Goal: Transaction & Acquisition: Purchase product/service

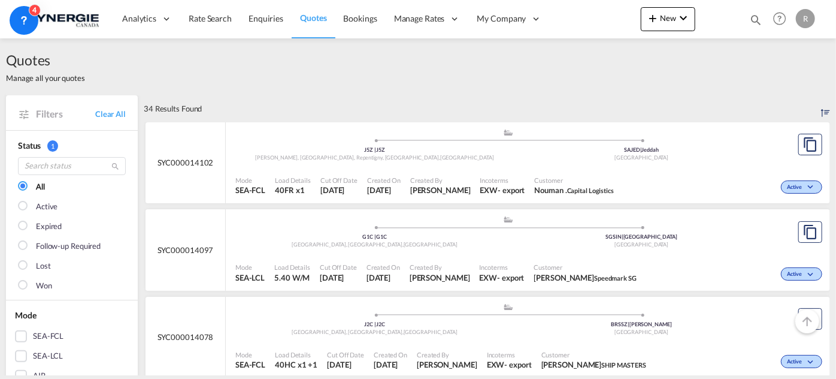
scroll to position [599, 0]
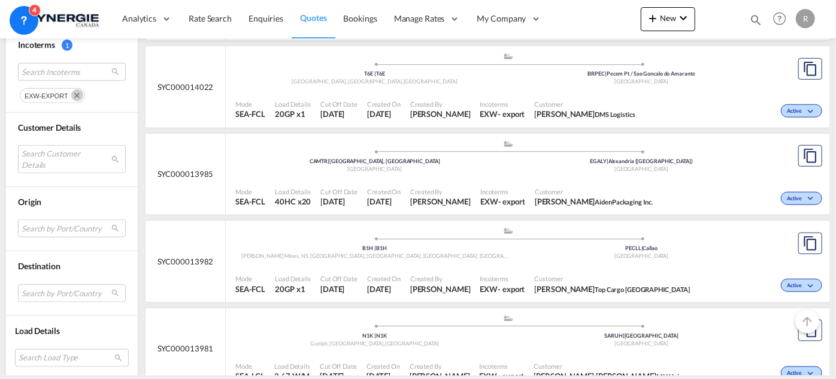
click at [492, 96] on div "Incoterms EXW - export" at bounding box center [503, 110] width 55 height 30
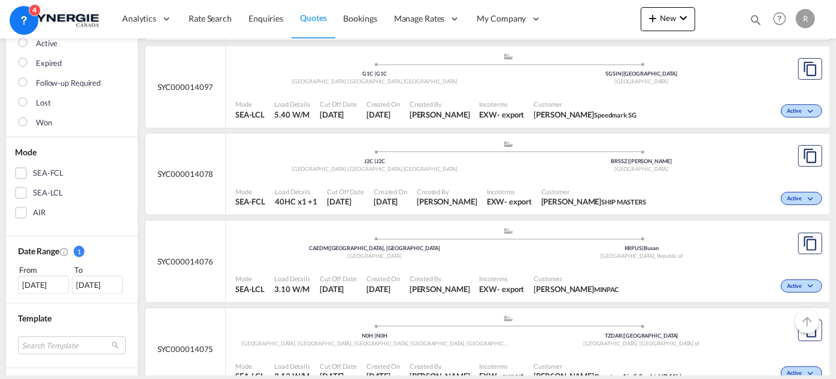
scroll to position [272, 0]
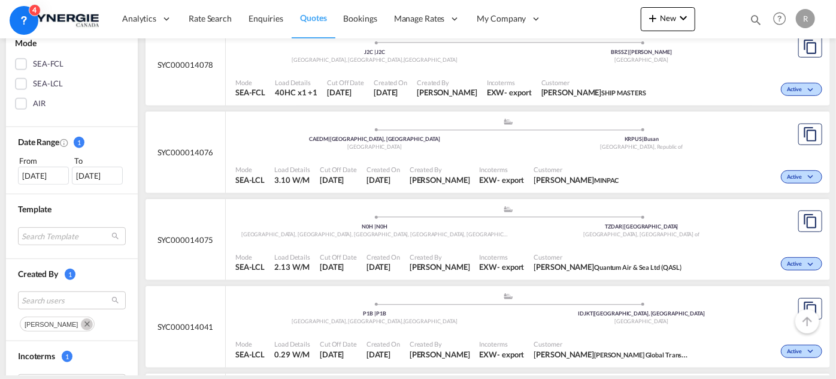
click at [492, 162] on div "Incoterms EXW - export" at bounding box center [502, 175] width 55 height 30
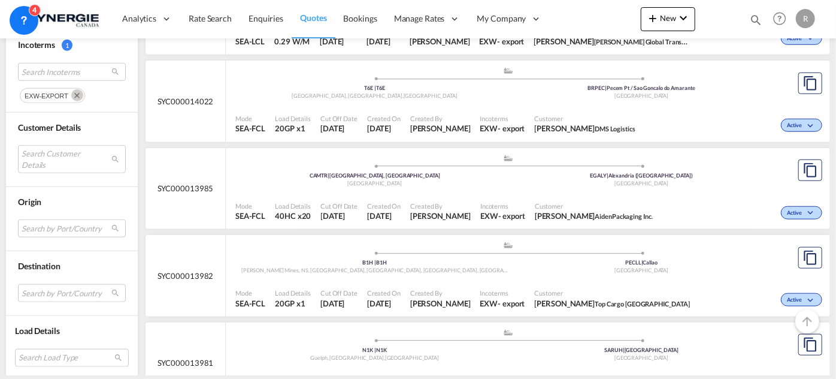
scroll to position [599, 0]
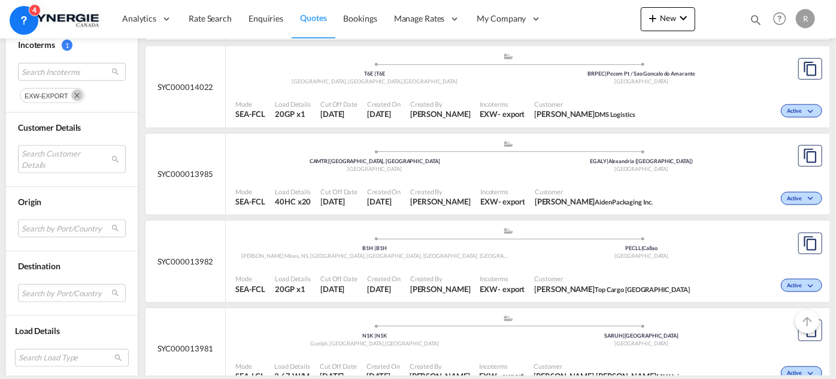
click at [434, 179] on div "Mode SEA-FCL Load Details 40HC x20 Cut Off Date 11 Aug 2025 Created On 11 Aug 2…" at bounding box center [528, 197] width 604 height 36
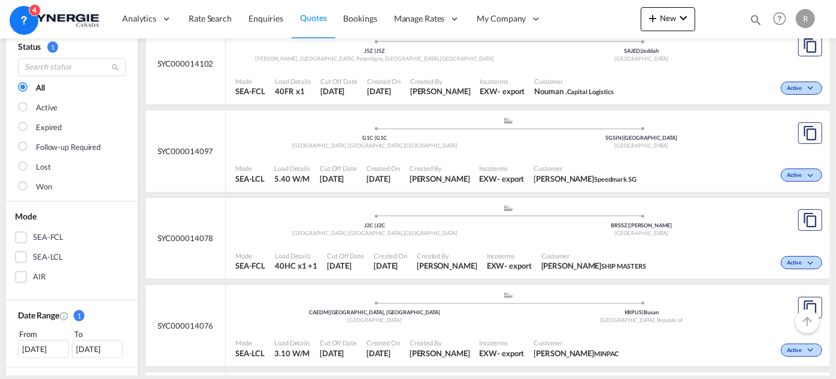
scroll to position [108, 0]
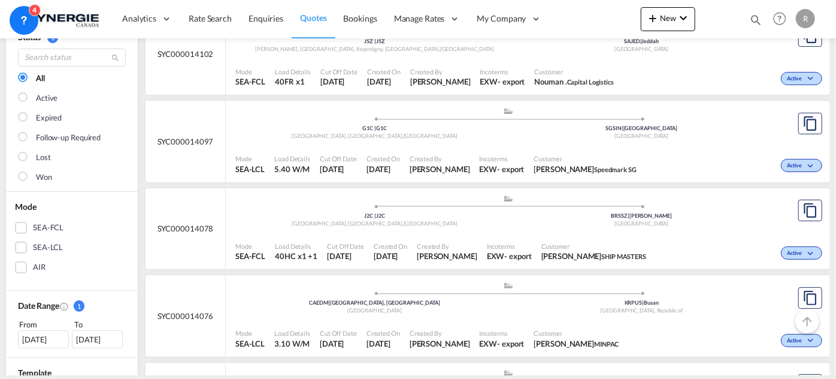
click at [497, 162] on span "Incoterms" at bounding box center [502, 158] width 45 height 9
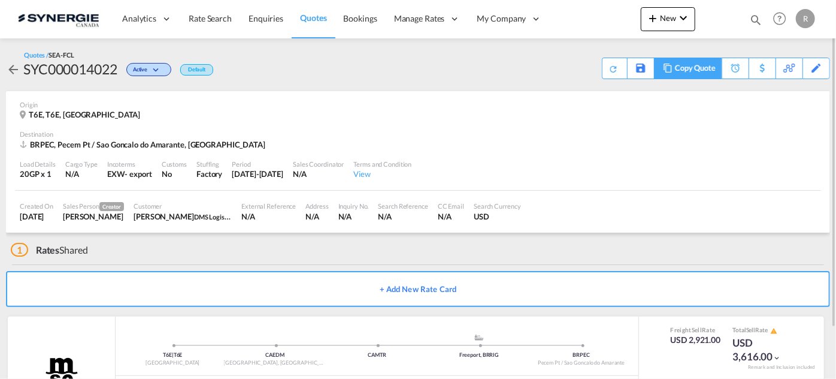
click at [704, 69] on div "Copy Quote" at bounding box center [695, 68] width 41 height 20
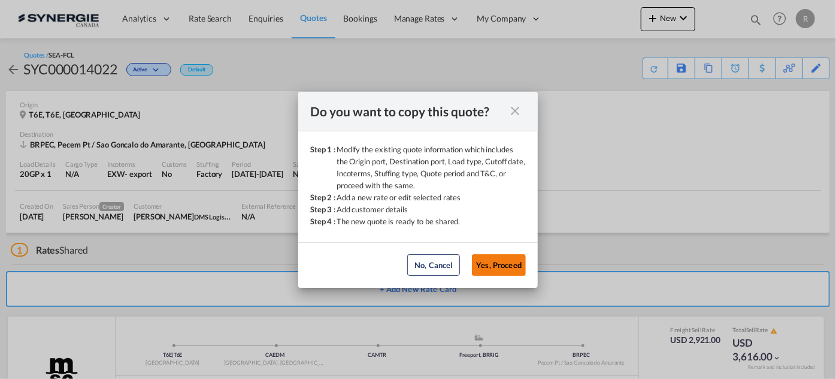
click at [507, 267] on button "Yes, Proceed" at bounding box center [499, 265] width 54 height 22
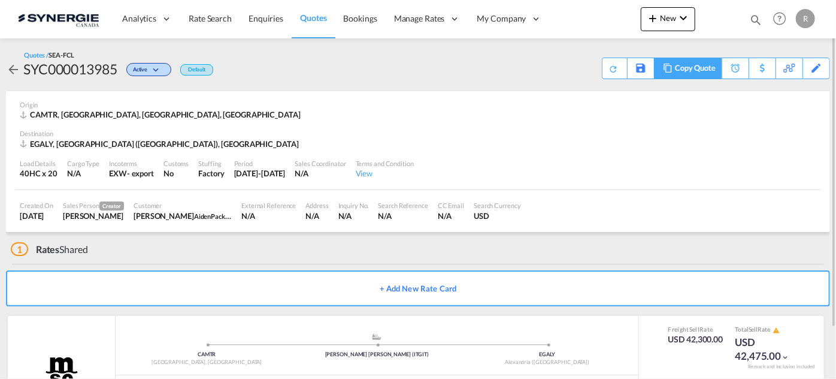
click at [671, 69] on md-icon at bounding box center [668, 67] width 14 height 9
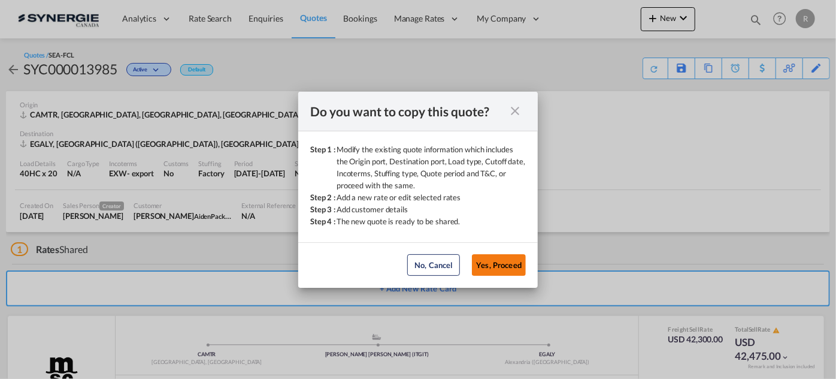
click at [505, 271] on button "Yes, Proceed" at bounding box center [499, 265] width 54 height 22
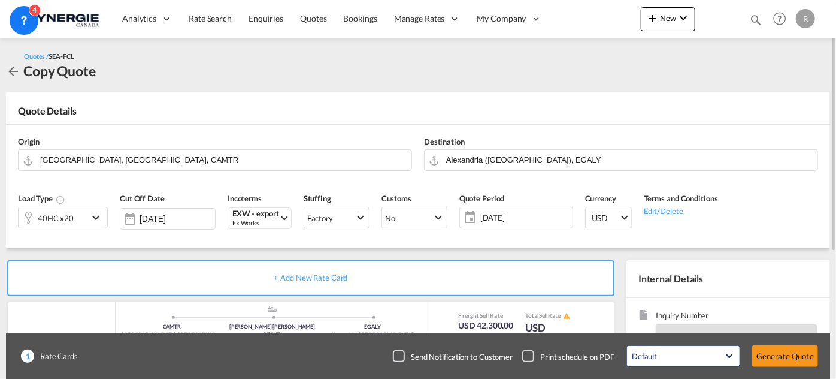
click at [87, 220] on div "40HC x20" at bounding box center [53, 217] width 69 height 20
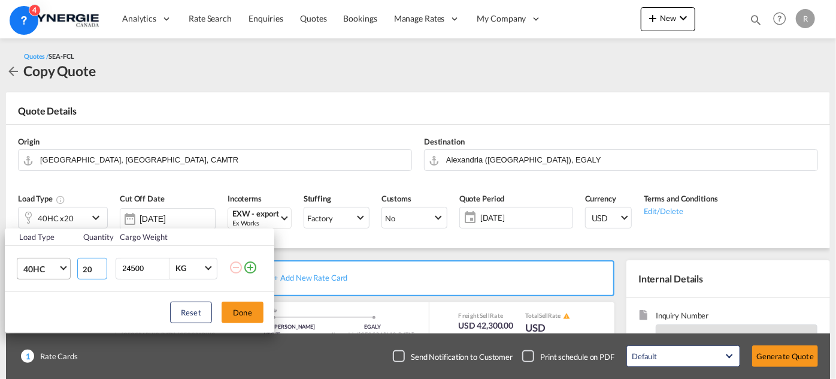
drag, startPoint x: 94, startPoint y: 269, endPoint x: 65, endPoint y: 265, distance: 29.6
click at [65, 265] on tr "40HC 20GP 40GP 40HC 45HC 20RE 40RE 40HR 20OT 40OT 20FR 40FR 40NR 20NR 45S 20TK …" at bounding box center [140, 268] width 270 height 46
type input "3"
drag, startPoint x: 129, startPoint y: 264, endPoint x: 104, endPoint y: 260, distance: 26.1
click at [104, 260] on tr "40HC 20GP 40GP 40HC 45HC 20RE 40RE 40HR 20OT 40OT 20FR 40FR 40NR 20NR 45S 20TK …" at bounding box center [140, 268] width 270 height 46
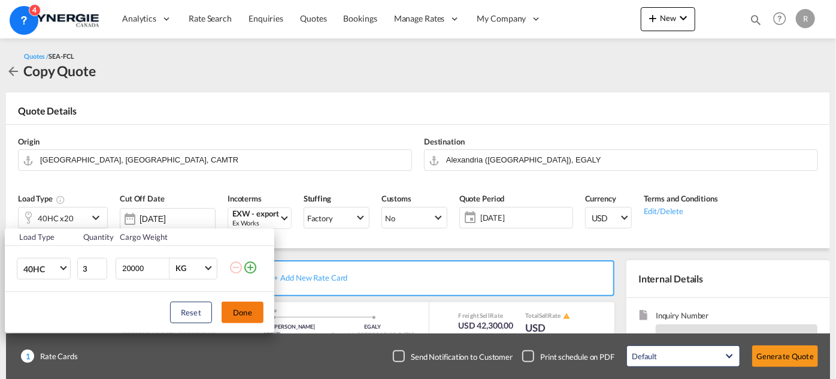
type input "20000"
click at [241, 307] on button "Done" at bounding box center [243, 312] width 42 height 22
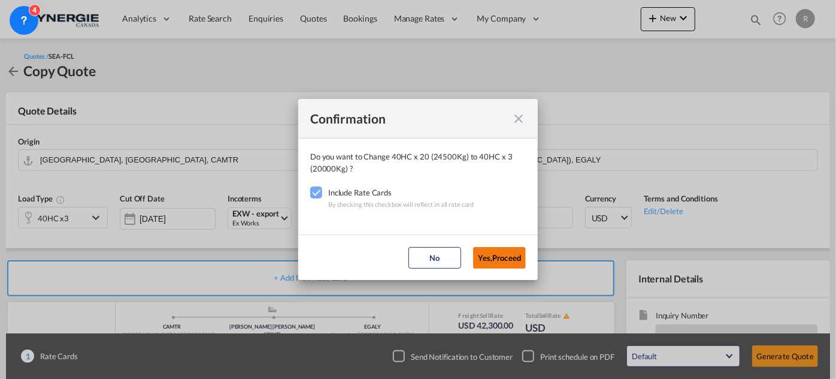
click at [518, 260] on button "Yes,Proceed" at bounding box center [499, 258] width 53 height 22
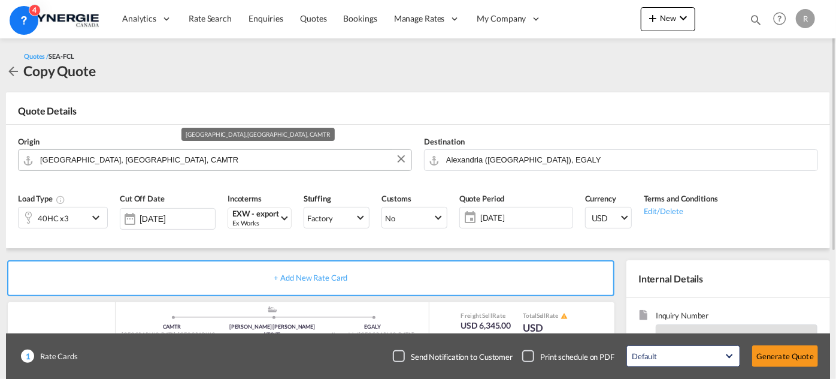
click at [240, 162] on input "[GEOGRAPHIC_DATA], [GEOGRAPHIC_DATA], CAMTR" at bounding box center [222, 159] width 365 height 21
click at [150, 151] on input "[GEOGRAPHIC_DATA], [GEOGRAPHIC_DATA], CAMTR" at bounding box center [222, 159] width 365 height 21
drag, startPoint x: 153, startPoint y: 154, endPoint x: 59, endPoint y: 153, distance: 94.0
click at [59, 153] on input "[GEOGRAPHIC_DATA], [GEOGRAPHIC_DATA], CAMTR" at bounding box center [222, 159] width 365 height 21
drag, startPoint x: 28, startPoint y: 151, endPoint x: 20, endPoint y: 150, distance: 8.4
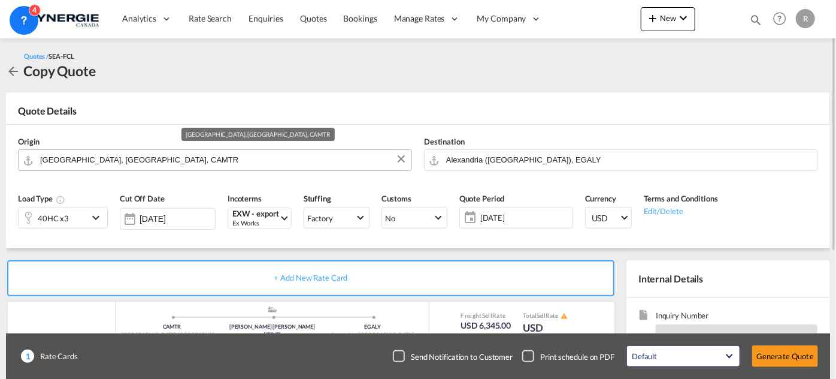
click at [20, 150] on md-input-container "[GEOGRAPHIC_DATA], [GEOGRAPHIC_DATA], CAMTR" at bounding box center [215, 160] width 394 height 22
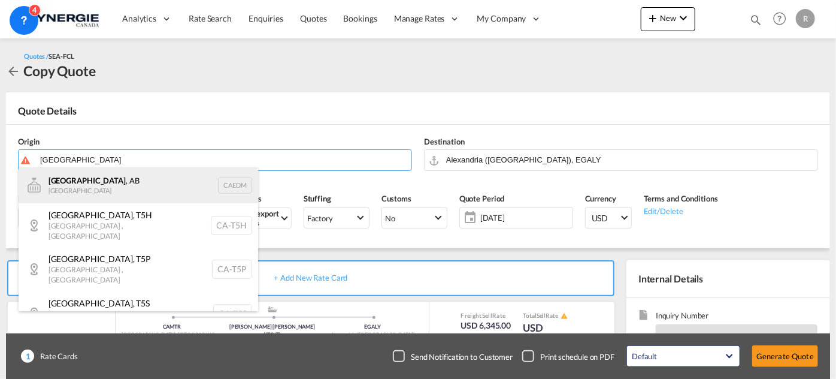
click at [60, 189] on div "Edmonton , AB Canada CAEDM" at bounding box center [139, 185] width 240 height 36
type input "Edmonton, AB, CAEDM"
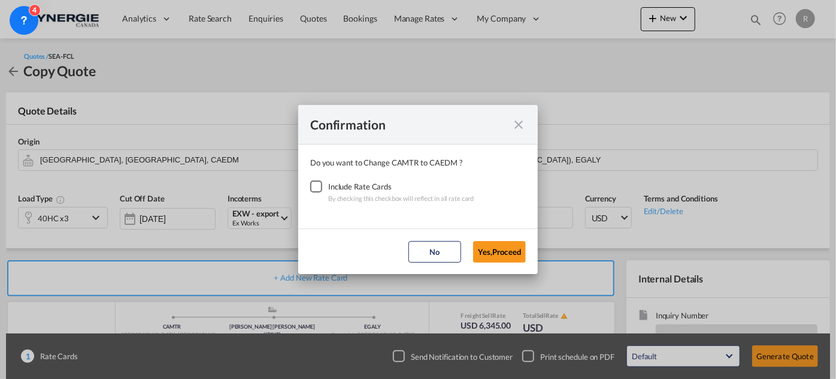
click at [317, 187] on div "Checkbox No Ink" at bounding box center [316, 186] width 12 height 12
click at [505, 258] on button "Yes,Proceed" at bounding box center [499, 252] width 53 height 22
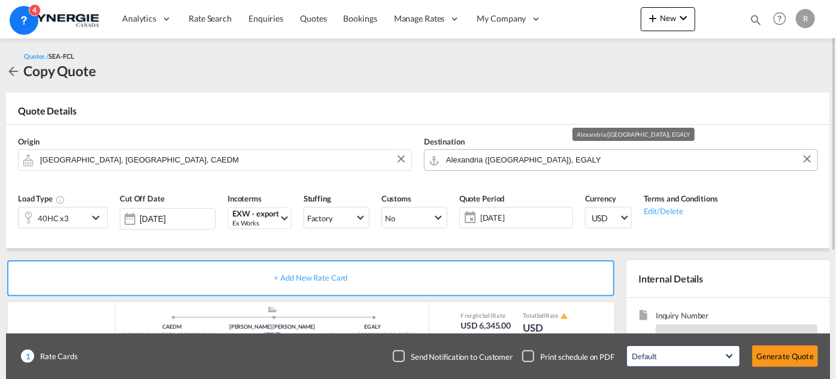
click at [580, 161] on input "Alexandria (El Iskandariya), EGALY" at bounding box center [628, 159] width 365 height 21
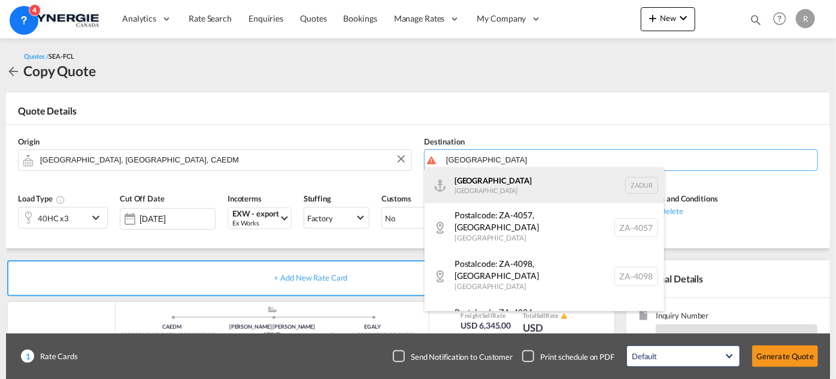
click at [468, 186] on div "Durban South Africa ZADUR" at bounding box center [545, 185] width 240 height 36
type input "Durban, ZADUR"
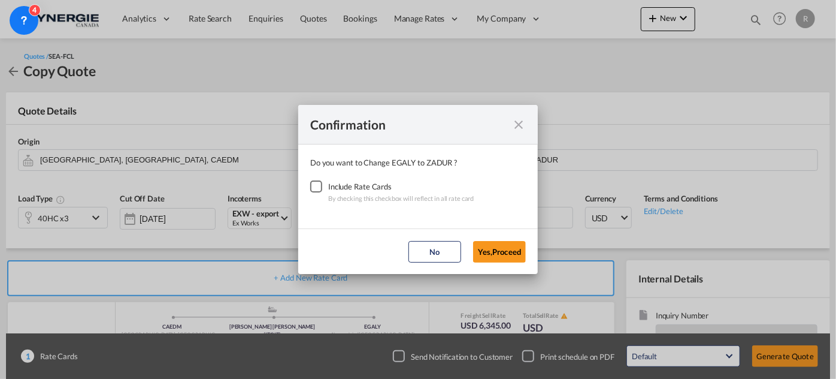
click at [316, 191] on div "Checkbox No Ink" at bounding box center [316, 186] width 12 height 12
click at [489, 247] on button "Yes,Proceed" at bounding box center [499, 252] width 53 height 22
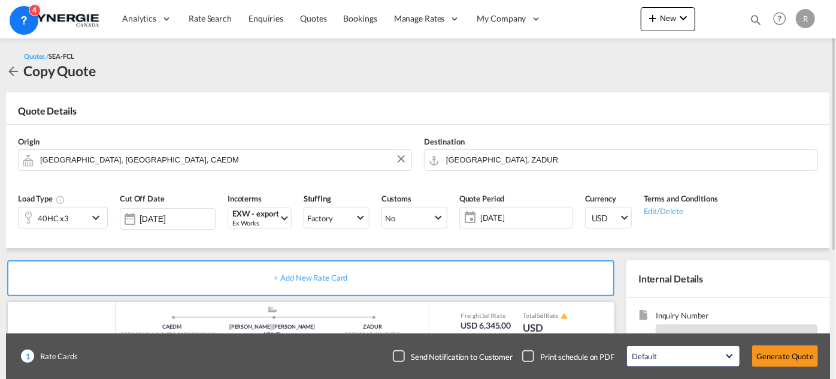
scroll to position [108, 0]
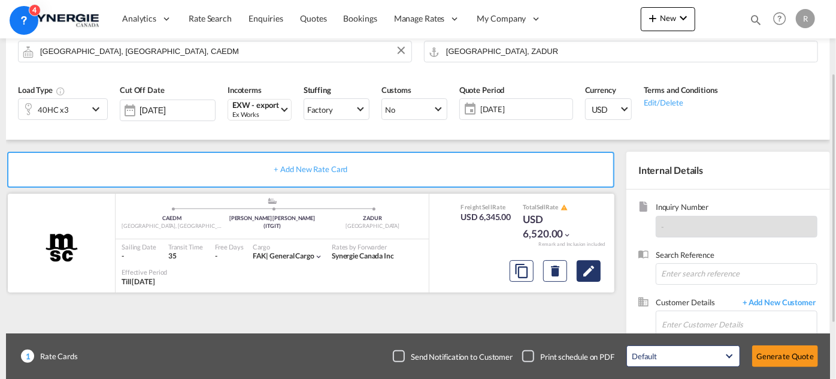
click at [592, 268] on md-icon "Edit" at bounding box center [589, 271] width 14 height 14
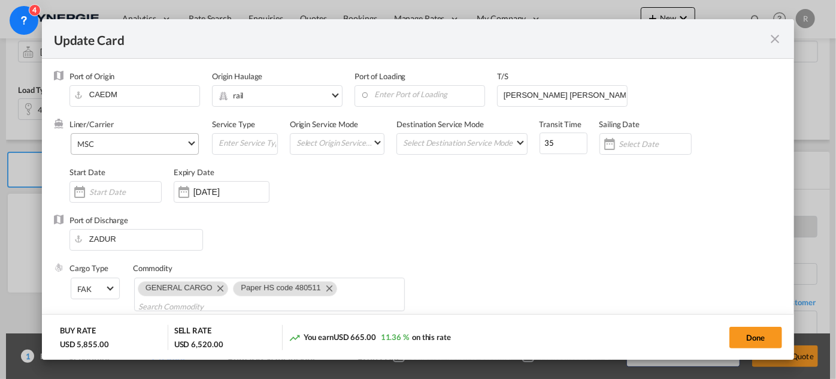
select select "per container"
select select "per B/L"
select select "per shipment"
select select "per B/L"
select select "per shipment"
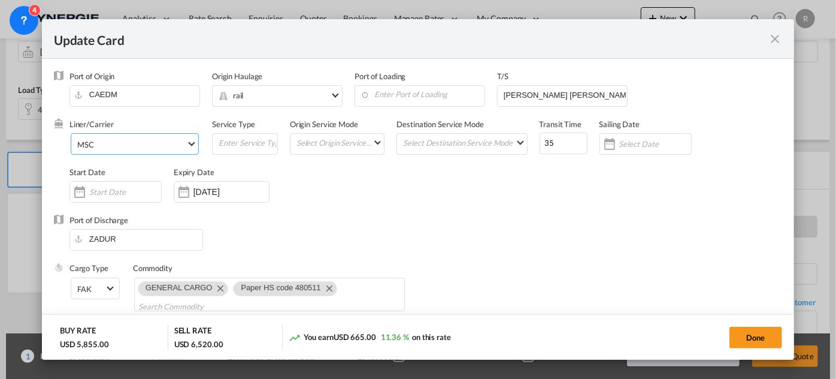
click at [175, 144] on span "MSC" at bounding box center [131, 144] width 109 height 11
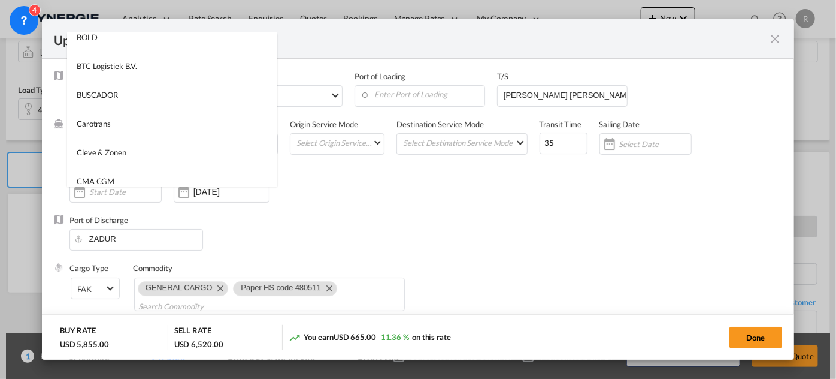
scroll to position [0, 0]
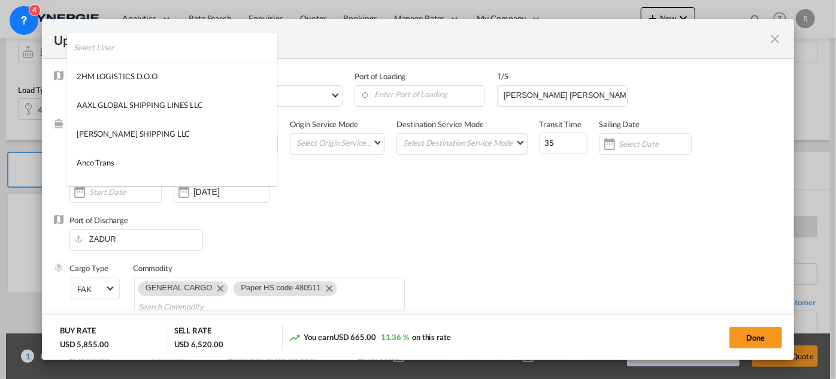
click at [226, 52] on input "search" at bounding box center [176, 47] width 204 height 29
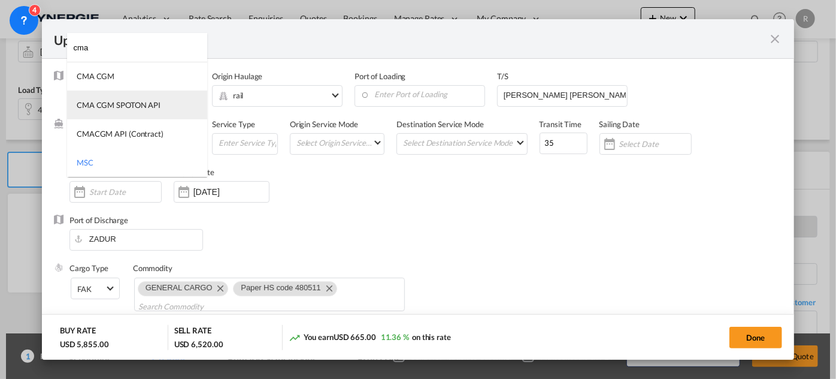
type input "cma"
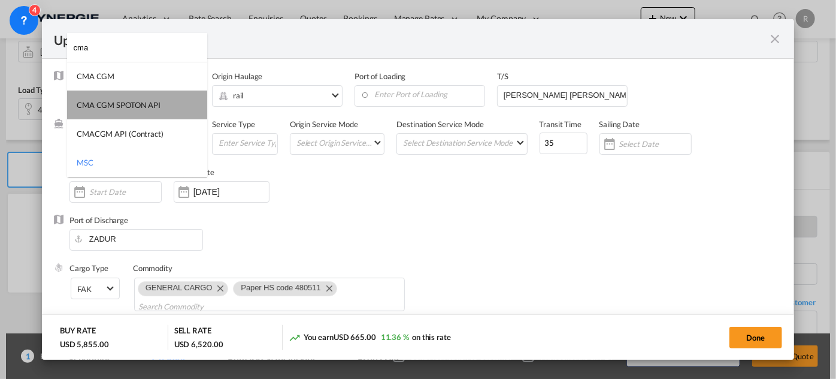
click at [141, 106] on div "CMA CGM SPOTON API" at bounding box center [119, 104] width 84 height 11
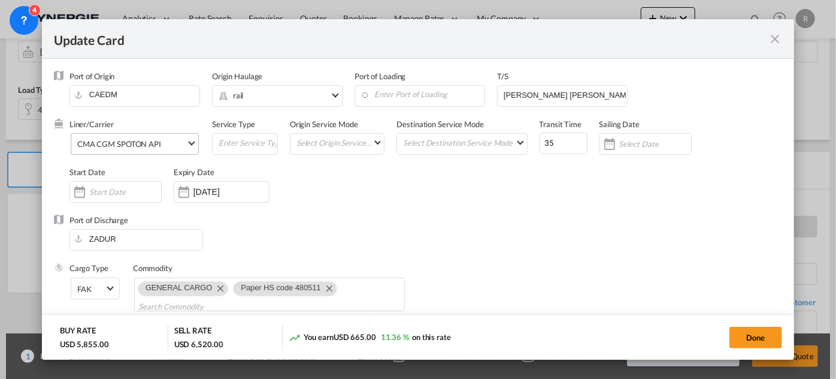
click at [340, 211] on div "Liner/Carrier CMA CGM SPOTON API Service Type Origin Service Mode Select Origin…" at bounding box center [425, 167] width 713 height 96
click at [398, 93] on input "Enter Port of Loading" at bounding box center [423, 95] width 124 height 18
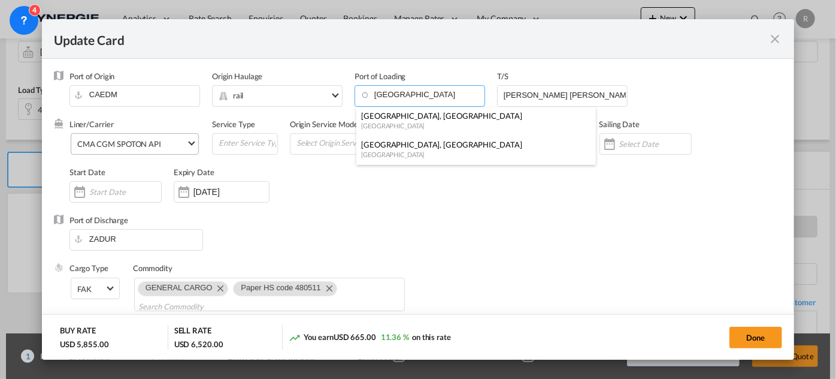
click at [387, 122] on div "[GEOGRAPHIC_DATA]" at bounding box center [472, 125] width 223 height 9
type input "Vancouver, BC, CAVAN"
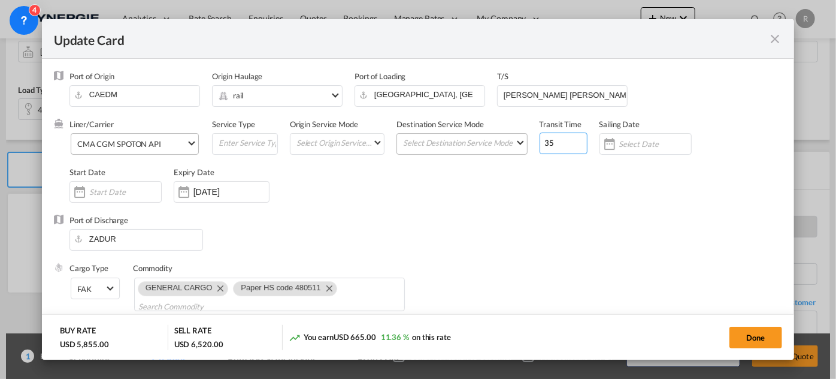
drag, startPoint x: 558, startPoint y: 147, endPoint x: 494, endPoint y: 134, distance: 65.6
click at [494, 134] on div "Liner/Carrier CMA CGM SPOTON API Service Type Origin Service Mode Select Origin…" at bounding box center [425, 167] width 713 height 96
type input "62"
drag, startPoint x: 594, startPoint y: 91, endPoint x: 451, endPoint y: 91, distance: 142.6
click at [451, 91] on div "Port of Origin CAEDM Origin Haulage .a{fill:#aaa8ad;} rail rail road barge truc…" at bounding box center [425, 95] width 713 height 48
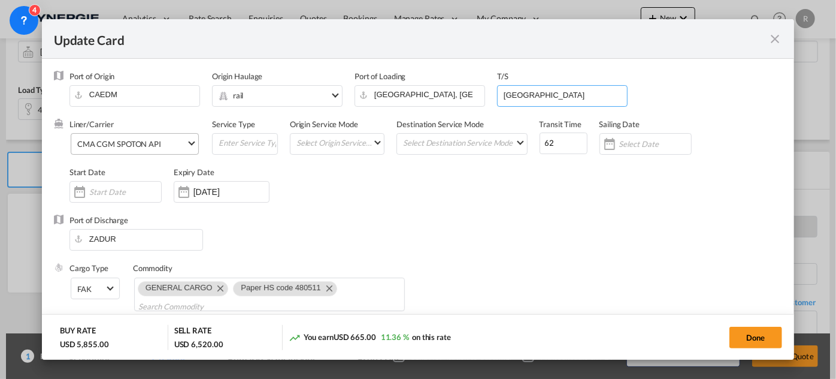
type input "shanghai"
click at [532, 229] on div "Port of Discharge ZADUR" at bounding box center [418, 238] width 728 height 48
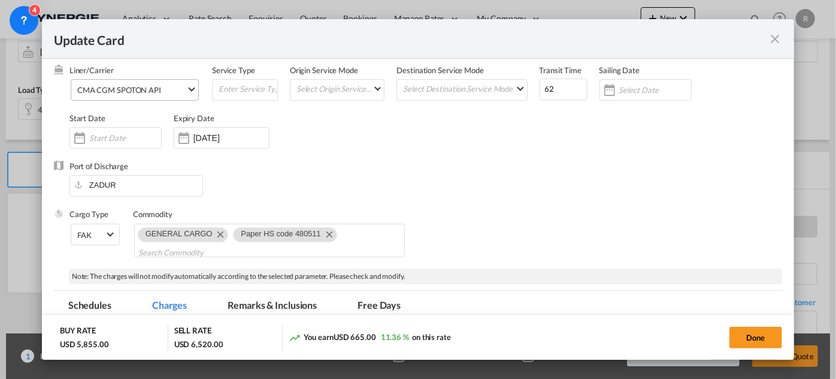
scroll to position [108, 0]
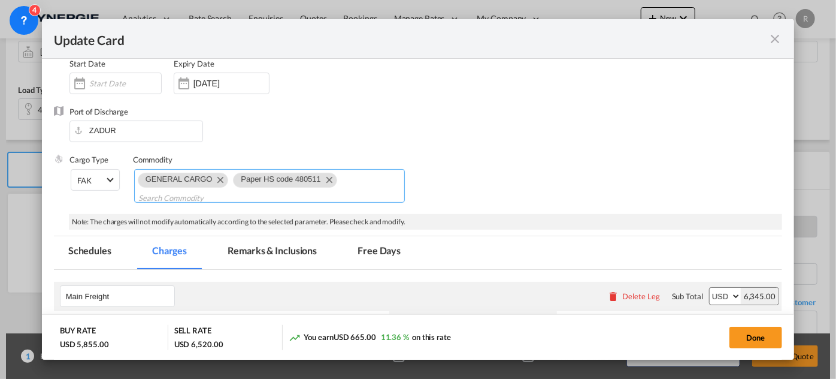
click at [328, 181] on md-icon "Remove Paper HS code 480511" at bounding box center [329, 179] width 14 height 14
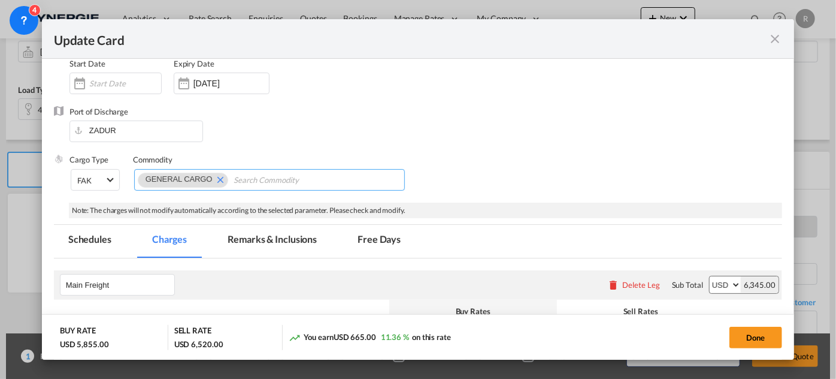
scroll to position [217, 0]
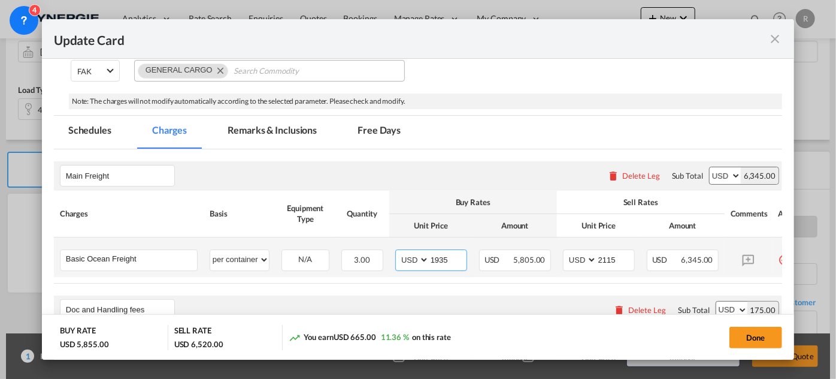
drag, startPoint x: 451, startPoint y: 258, endPoint x: 377, endPoint y: 244, distance: 75.5
click at [377, 244] on tr "Basic Ocean Freight Please Enter User Defined Charges Cannot Be Published per e…" at bounding box center [433, 257] width 759 height 40
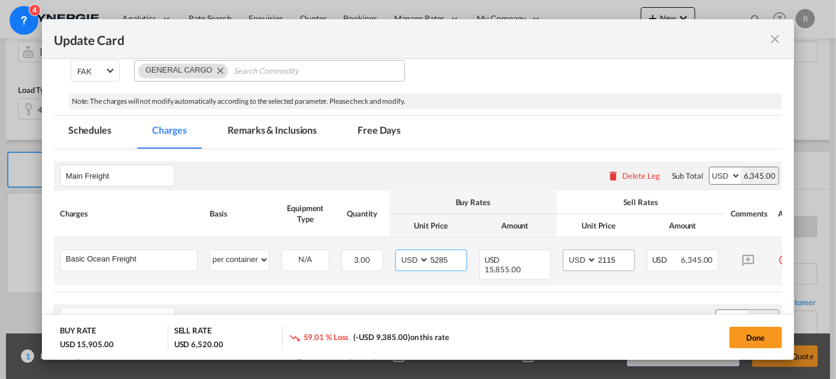
type input "5285"
click at [612, 256] on input "2115" at bounding box center [615, 259] width 37 height 18
click at [605, 282] on td "AED AFN ALL AMD ANG AOA ARS AUD AWG AZN BAM BBD BDT BGN BHD BIF BMD BND BOB BRL…" at bounding box center [599, 261] width 84 height 48
drag, startPoint x: 616, startPoint y: 254, endPoint x: 549, endPoint y: 255, distance: 67.1
click at [549, 255] on tr "Basic Ocean Freight Please Enter User Defined Charges Cannot Be Published per e…" at bounding box center [433, 261] width 759 height 48
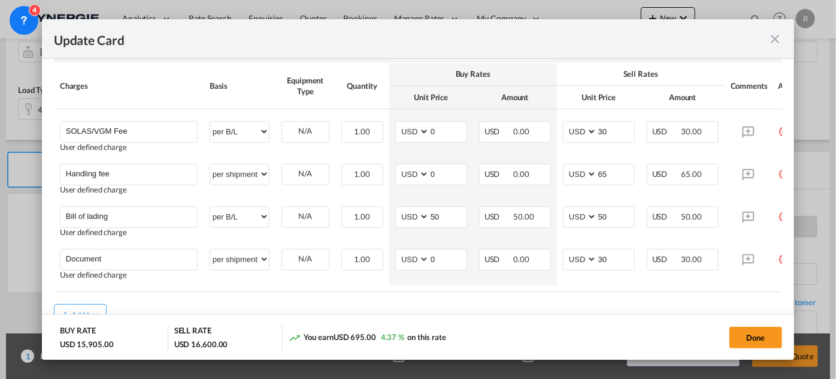
scroll to position [490, 0]
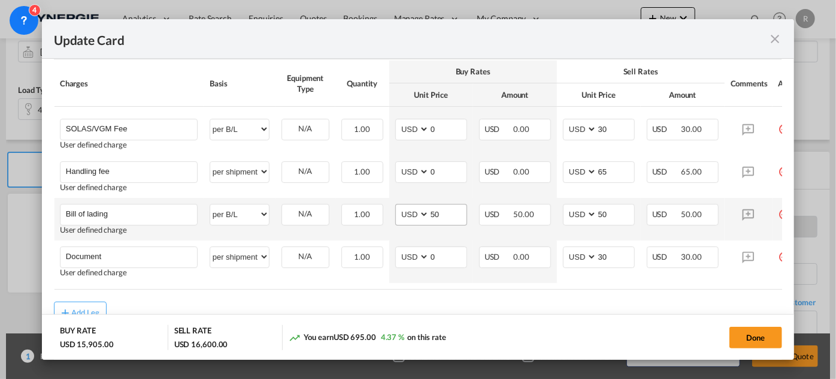
type input "5475"
drag, startPoint x: 447, startPoint y: 216, endPoint x: 398, endPoint y: 213, distance: 49.2
click at [398, 213] on md-input-container "AED AFN ALL AMD ANG AOA ARS AUD AWG AZN BAM BBD BDT BGN BHD BIF BMD BND BOB BRL…" at bounding box center [431, 215] width 72 height 22
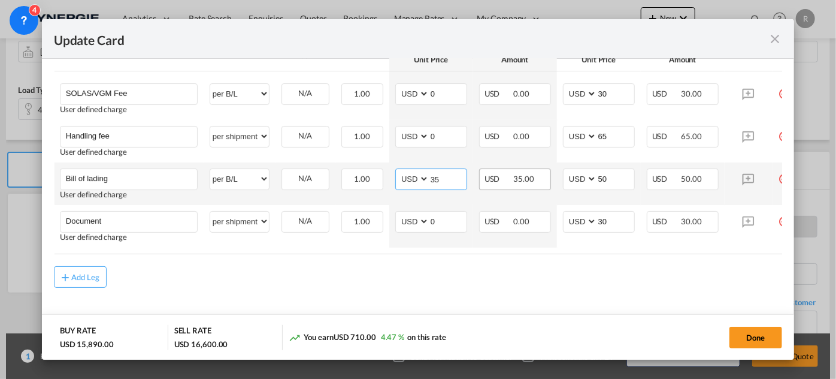
scroll to position [538, 0]
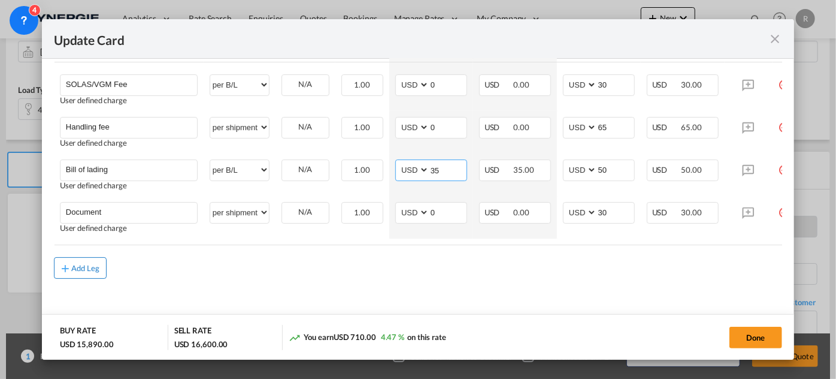
type input "35"
click at [89, 268] on div "Add Leg" at bounding box center [85, 267] width 29 height 7
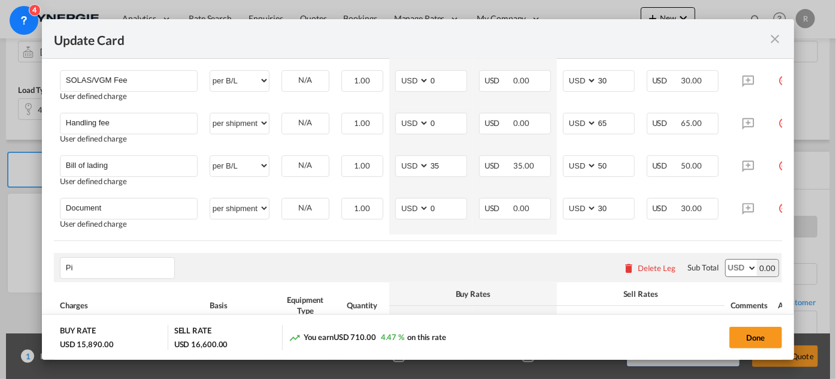
type input "P"
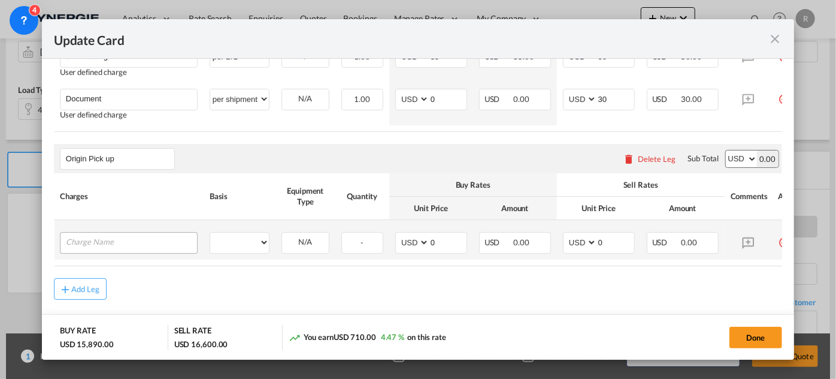
type input "Origin Pick up"
click at [180, 250] on input "Charge Name" at bounding box center [131, 241] width 131 height 18
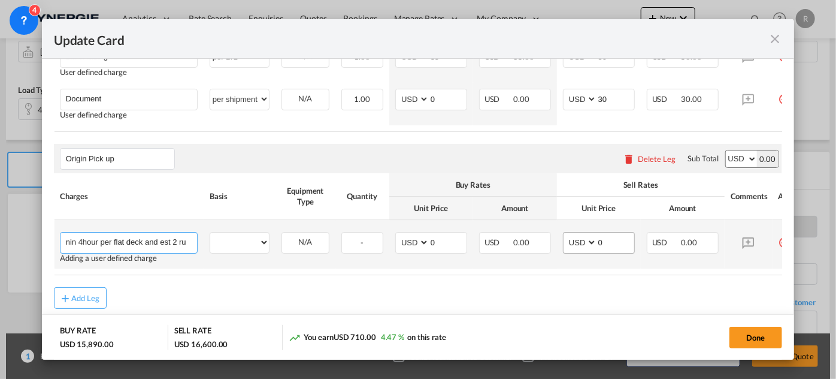
scroll to position [0, 44]
click at [140, 241] on input "Flat deck ( min 4hour per flat deck and est 2 run" at bounding box center [131, 241] width 131 height 18
click at [83, 245] on input "Flat deck ( min 4hour per run and est 2 run" at bounding box center [131, 241] width 131 height 18
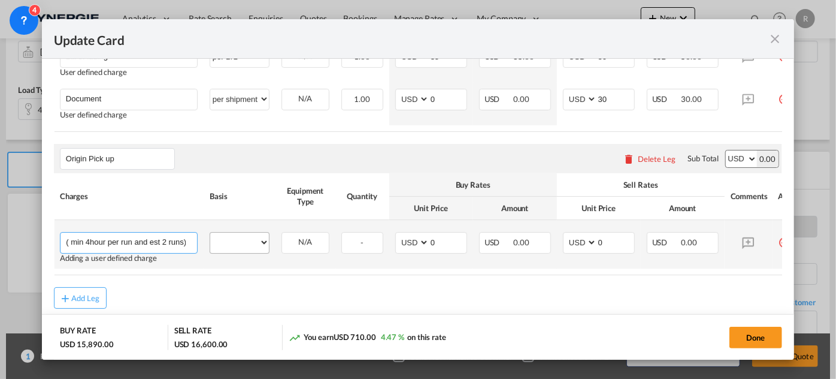
type input "pick up by flat deck trailere ( min 4hour per run and est 2 runs)"
click at [228, 244] on select "per equipment per container per B/L per shipping bill per shipment per pallet p…" at bounding box center [239, 241] width 59 height 19
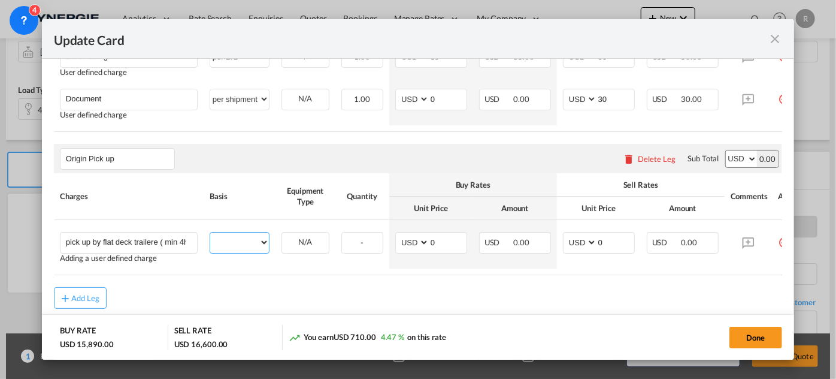
select select "per shipment"
click at [210, 237] on select "per equipment per container per B/L per shipping bill per shipment per pallet p…" at bounding box center [239, 241] width 59 height 19
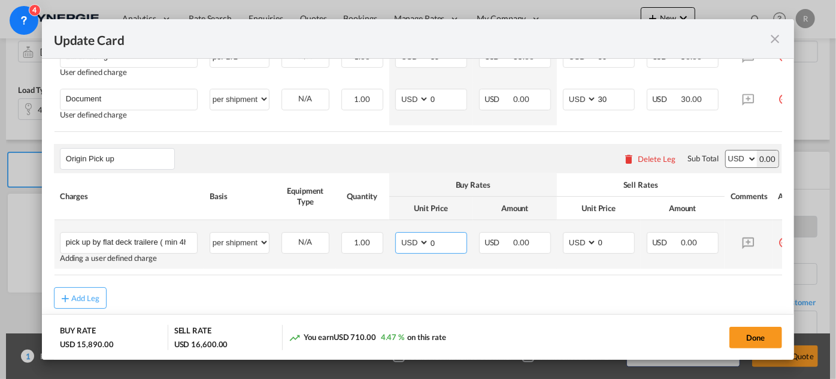
drag, startPoint x: 441, startPoint y: 246, endPoint x: 396, endPoint y: 242, distance: 45.1
click at [396, 242] on md-input-container "AED AFN ALL AMD ANG AOA ARS AUD AWG AZN BAM BBD BDT BGN BHD BIF BMD BND [PERSON…" at bounding box center [431, 243] width 72 height 22
type input "1200"
drag, startPoint x: 606, startPoint y: 244, endPoint x: 558, endPoint y: 237, distance: 49.0
click at [558, 237] on td "AED AFN ALL AMD ANG AOA ARS AUD AWG AZN BAM BBD BDT BGN BHD BIF BMD BND BOB BRL…" at bounding box center [599, 244] width 84 height 49
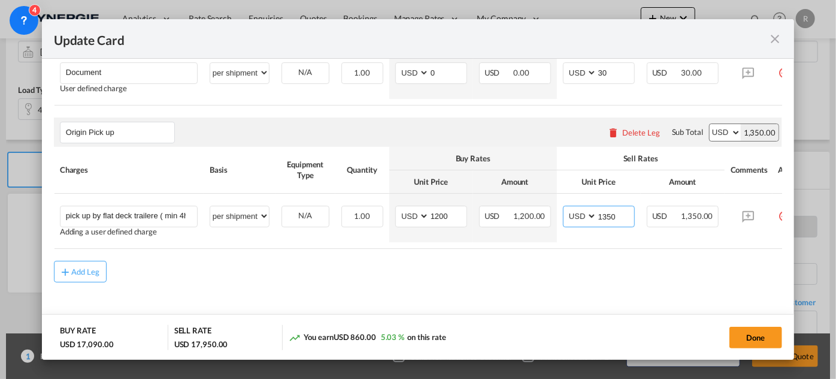
scroll to position [685, 0]
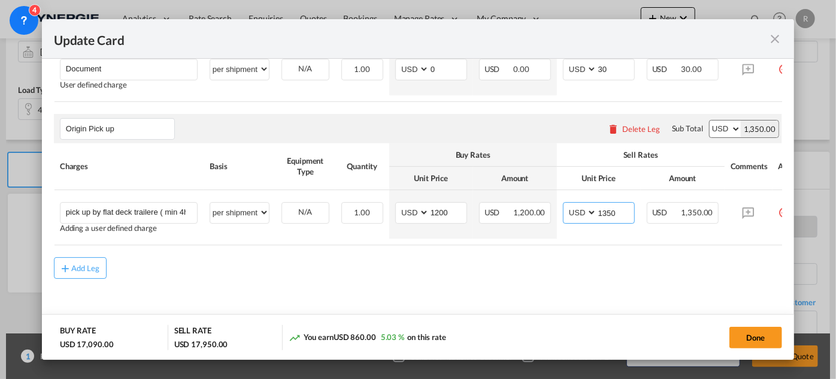
type input "1350"
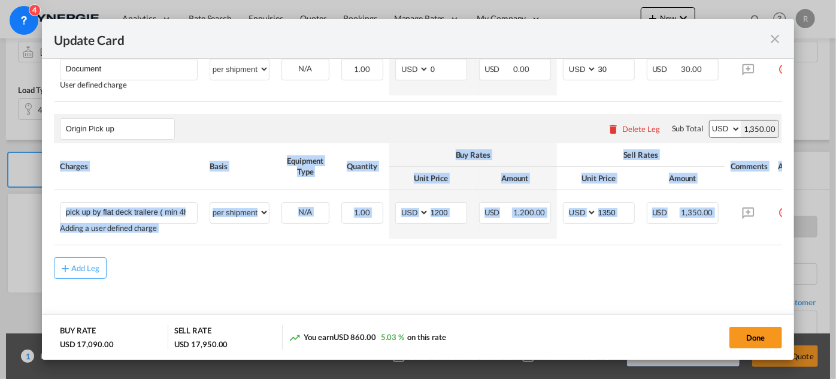
drag, startPoint x: 688, startPoint y: 246, endPoint x: 740, endPoint y: 244, distance: 52.1
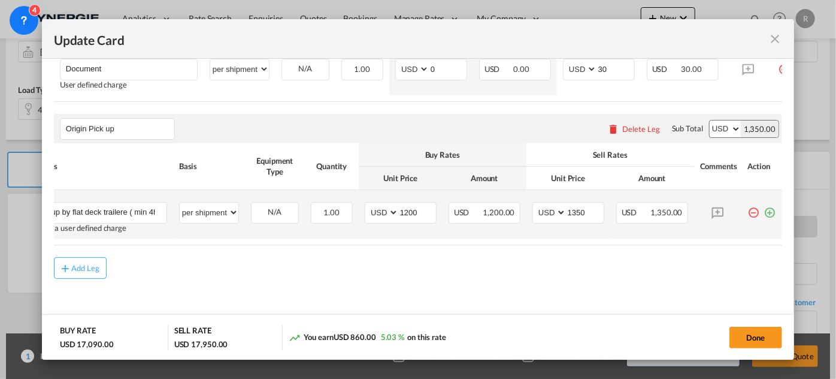
click at [764, 210] on md-icon "icon-plus-circle-outline green-400-fg" at bounding box center [770, 208] width 12 height 12
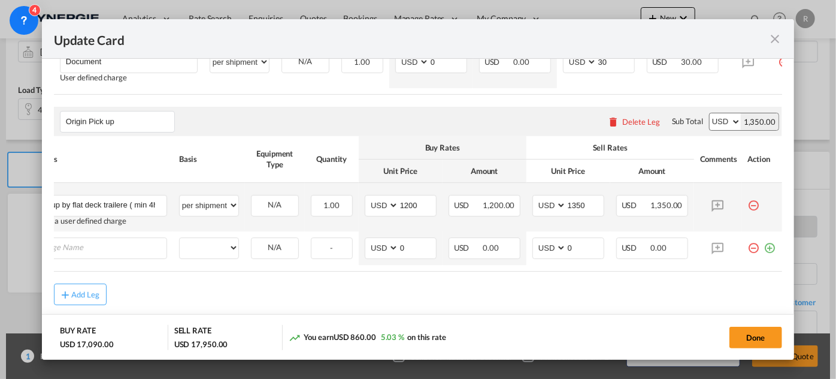
scroll to position [0, 11]
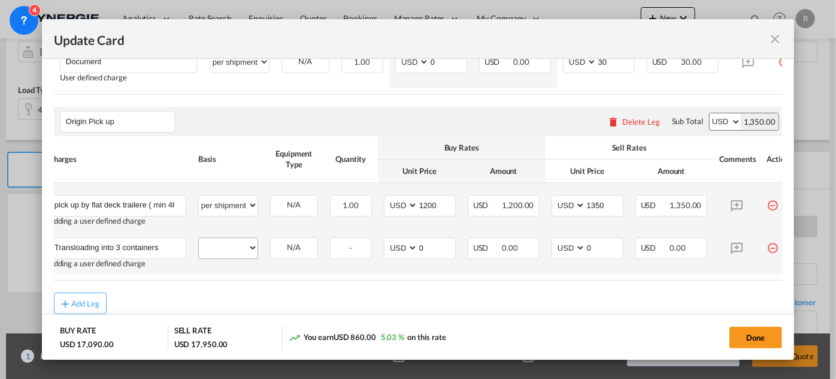
type input "Transloading into 3 containers"
click at [223, 257] on select "per equipment per container per B/L per shipping bill per shipment per pallet p…" at bounding box center [228, 247] width 59 height 19
select select "per container"
click at [199, 242] on select "per equipment per container per B/L per shipping bill per shipment per pallet p…" at bounding box center [228, 247] width 59 height 19
drag, startPoint x: 425, startPoint y: 248, endPoint x: 397, endPoint y: 244, distance: 27.9
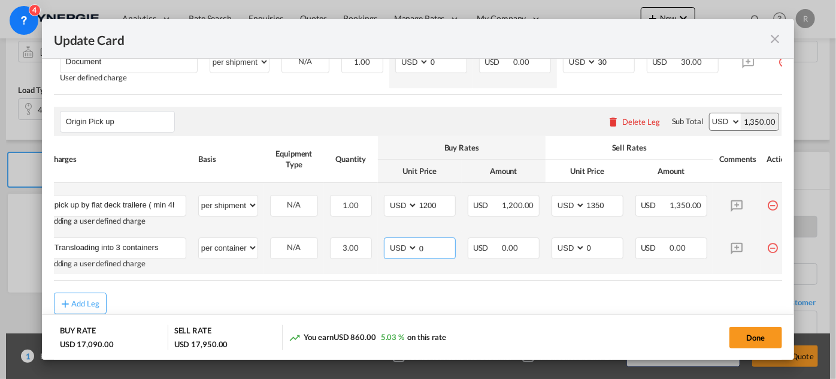
click at [400, 245] on md-input-container "AED AFN ALL AMD ANG AOA ARS AUD AWG AZN BAM BBD BDT BGN BHD BIF BMD BND [PERSON…" at bounding box center [420, 248] width 72 height 22
drag, startPoint x: 433, startPoint y: 257, endPoint x: 396, endPoint y: 253, distance: 37.4
click at [396, 253] on md-input-container "AED AFN ALL AMD ANG AOA ARS AUD AWG AZN BAM BBD BDT BGN BHD BIF BMD BND BOB BRL…" at bounding box center [420, 248] width 72 height 22
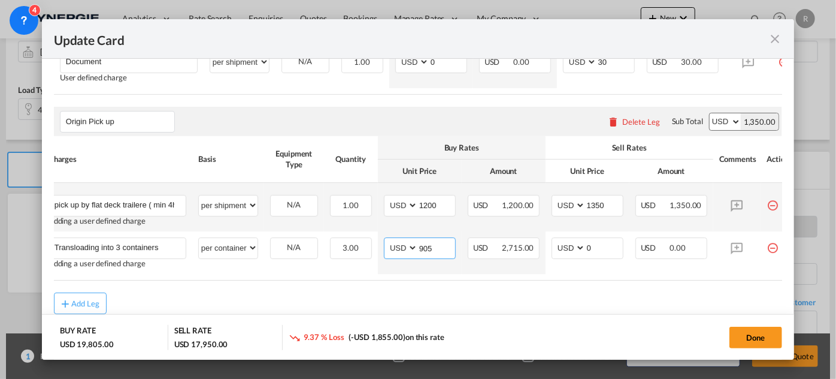
type input "905"
drag, startPoint x: 438, startPoint y: 210, endPoint x: 373, endPoint y: 199, distance: 65.6
click at [373, 199] on tr "pick up by flat deck trailere ( min 4hour per run and est 2 runs) Please Enter …" at bounding box center [422, 207] width 759 height 49
type input "905"
drag, startPoint x: 609, startPoint y: 208, endPoint x: 540, endPoint y: 207, distance: 68.3
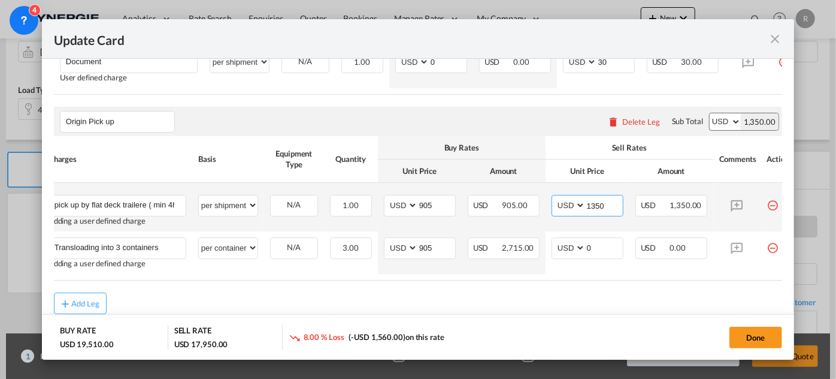
click at [540, 207] on tr "pick up by flat deck trailere ( min 4hour per run and est 2 runs) Please Enter …" at bounding box center [422, 207] width 759 height 49
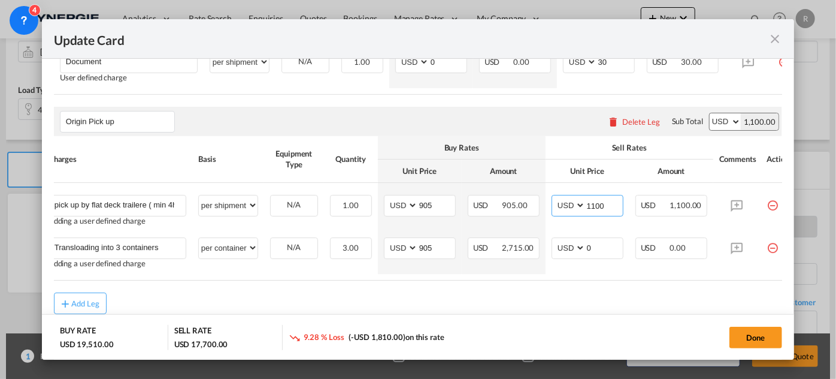
type input "1100"
click at [563, 308] on div "Add Leg" at bounding box center [418, 303] width 728 height 22
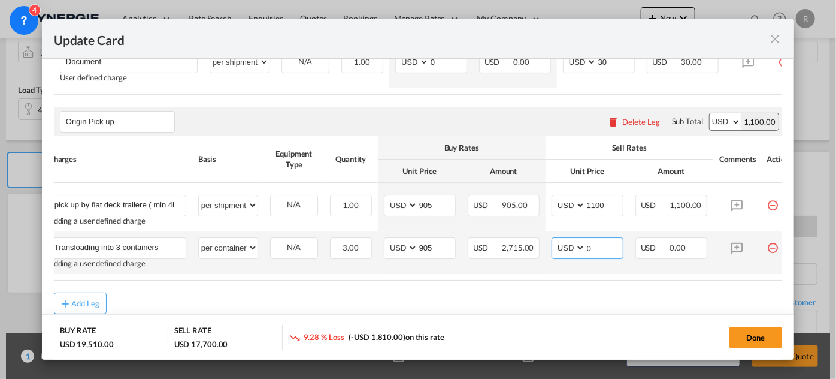
drag, startPoint x: 600, startPoint y: 253, endPoint x: 562, endPoint y: 251, distance: 37.8
click at [562, 251] on md-input-container "AED AFN ALL AMD ANG AOA ARS AUD AWG AZN BAM BBD BDT BGN BHD BIF BMD BND [PERSON…" at bounding box center [588, 248] width 72 height 22
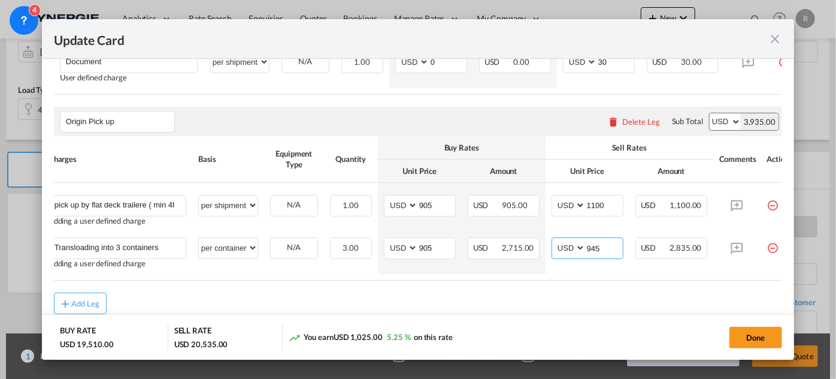
type input "945"
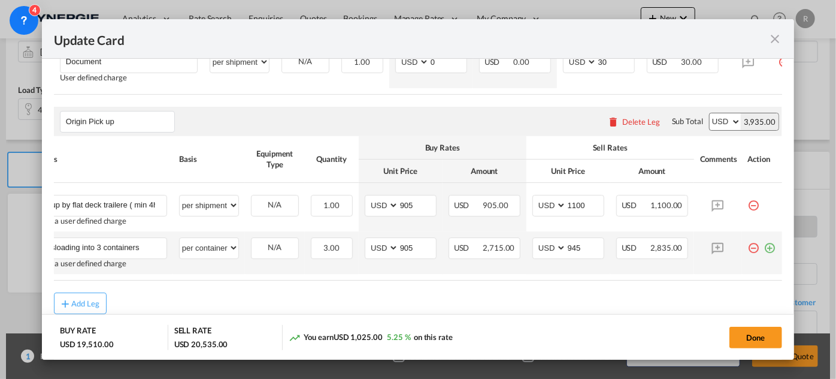
click at [765, 249] on md-icon "icon-plus-circle-outline green-400-fg" at bounding box center [770, 243] width 12 height 12
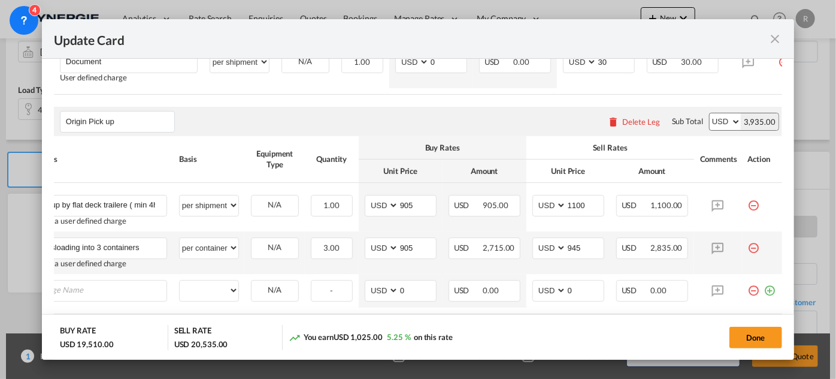
scroll to position [0, 11]
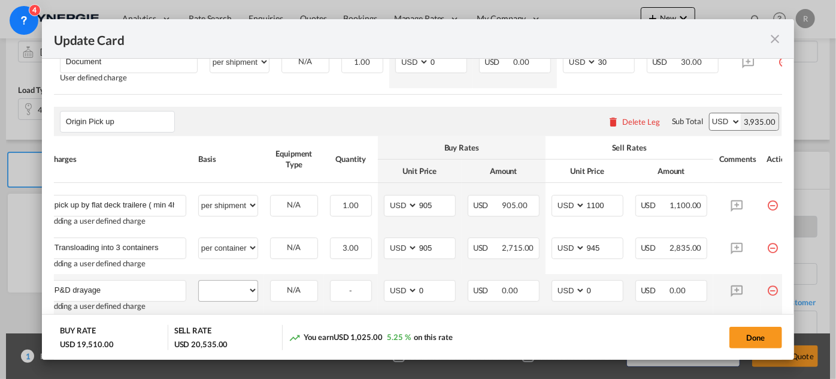
type input "P&D drayage"
click at [232, 295] on select "per equipment per container per B/L per shipping bill per shipment per pallet p…" at bounding box center [228, 289] width 59 height 19
select select "per container"
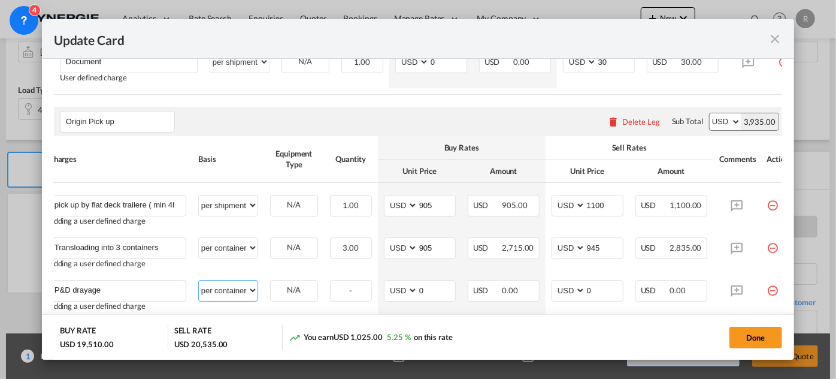
click at [199, 285] on select "per equipment per container per B/L per shipping bill per shipment per pallet p…" at bounding box center [228, 289] width 59 height 19
drag, startPoint x: 429, startPoint y: 295, endPoint x: 374, endPoint y: 290, distance: 56.0
click at [374, 290] on tr "P&D drayage Please Enter User Defined Charges Cannot Be Published Adding a user…" at bounding box center [422, 295] width 759 height 43
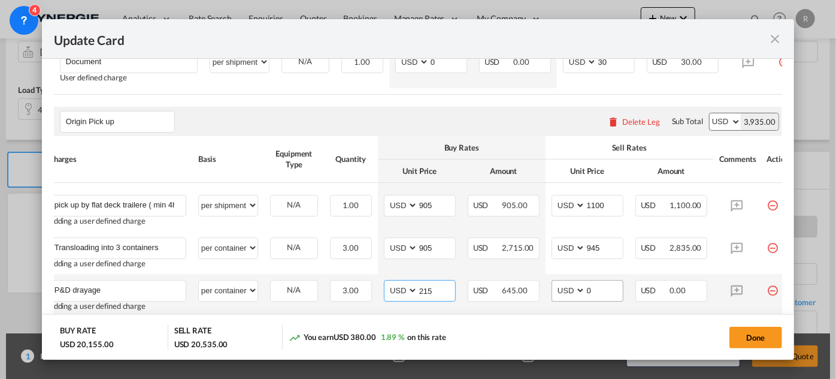
type input "215"
drag, startPoint x: 597, startPoint y: 289, endPoint x: 549, endPoint y: 279, distance: 48.9
click at [557, 289] on md-input-container "AED AFN ALL AMD ANG AOA ARS AUD AWG AZN BAM BBD BDT BGN BHD BIF BMD BND [PERSON…" at bounding box center [588, 291] width 72 height 22
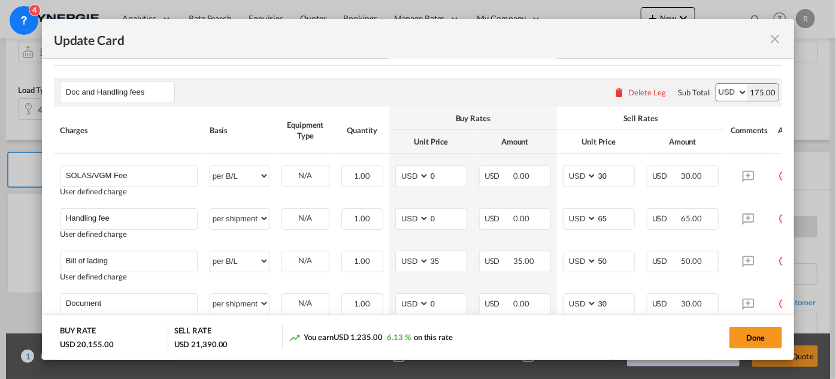
scroll to position [552, 0]
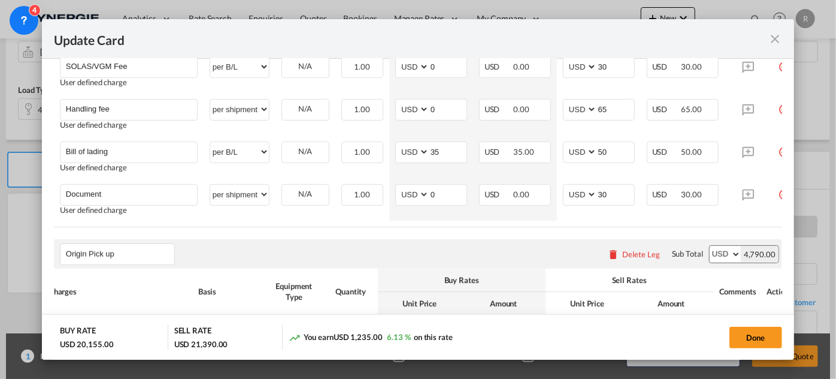
type input "285"
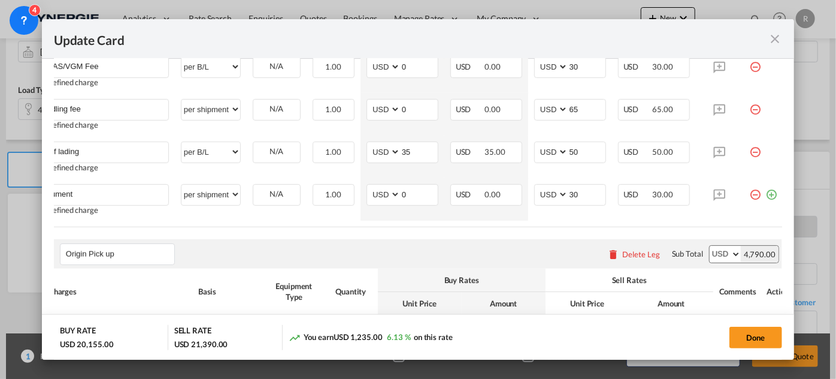
scroll to position [0, 38]
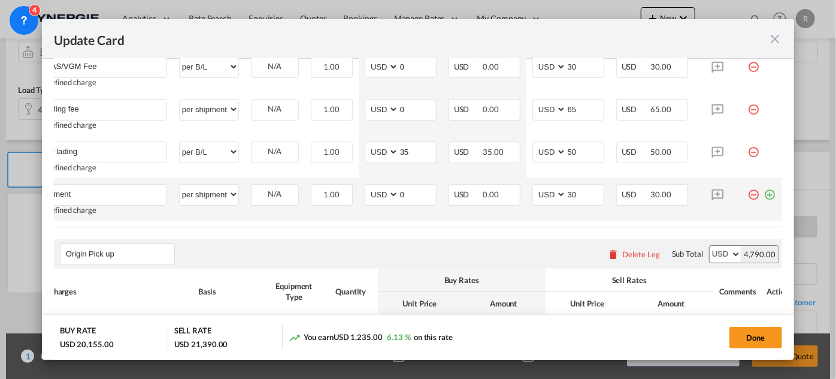
click at [767, 196] on md-icon "icon-plus-circle-outline green-400-fg" at bounding box center [770, 190] width 12 height 12
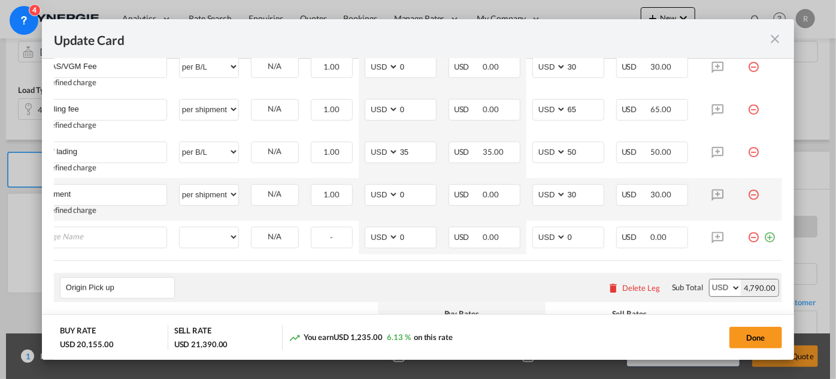
scroll to position [0, 11]
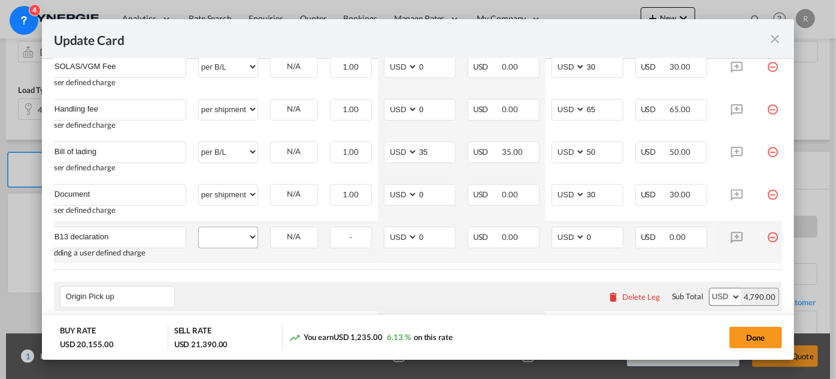
type input "B13 declaration"
click at [223, 238] on select "per equipment per container per B/L per shipping bill per shipment per pallet p…" at bounding box center [228, 236] width 59 height 19
select select "per_declaration"
click at [199, 229] on select "per equipment per container per B/L per shipping bill per shipment per pallet p…" at bounding box center [228, 236] width 59 height 19
drag, startPoint x: 610, startPoint y: 237, endPoint x: 558, endPoint y: 235, distance: 52.1
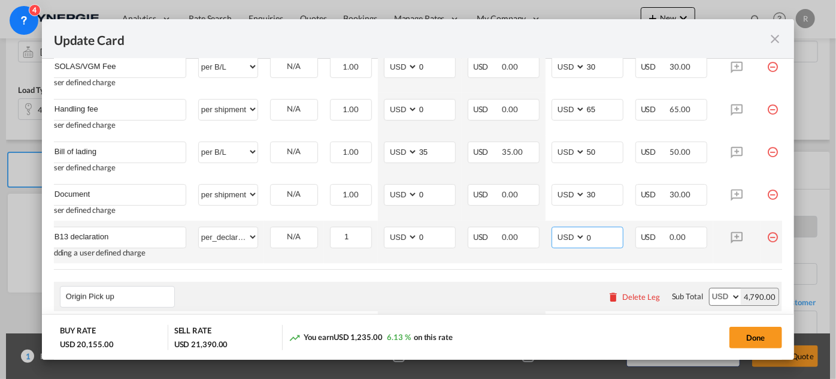
click at [558, 235] on md-input-container "AED AFN ALL AMD ANG AOA ARS AUD AWG AZN BAM BBD BDT BGN BHD BIF BMD BND [PERSON…" at bounding box center [588, 237] width 72 height 22
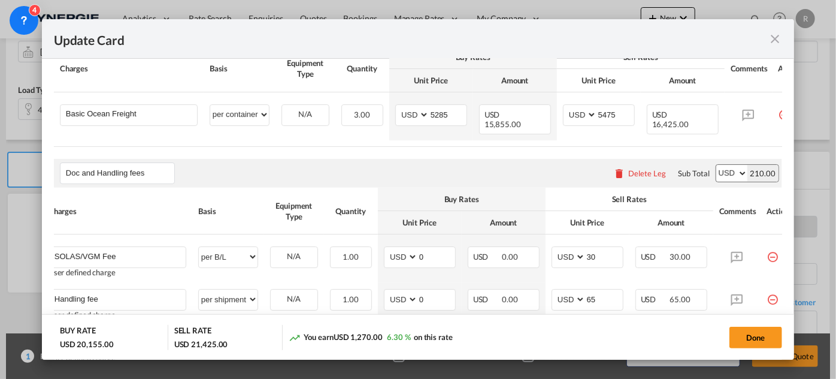
scroll to position [280, 0]
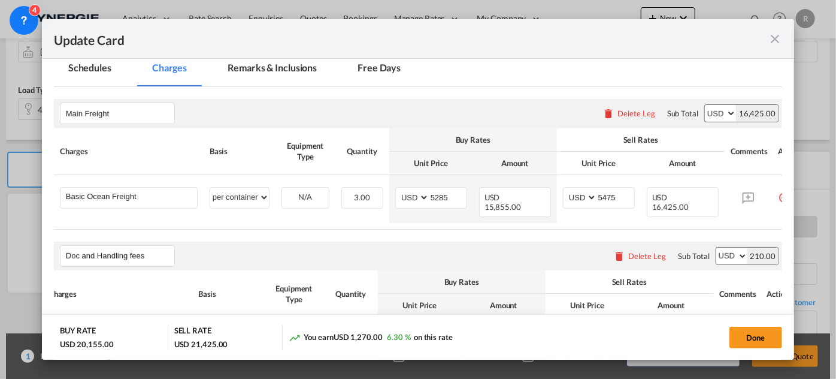
type input "35"
click at [291, 72] on md-tab-item "Remarks & Inclusions" at bounding box center [272, 69] width 118 height 33
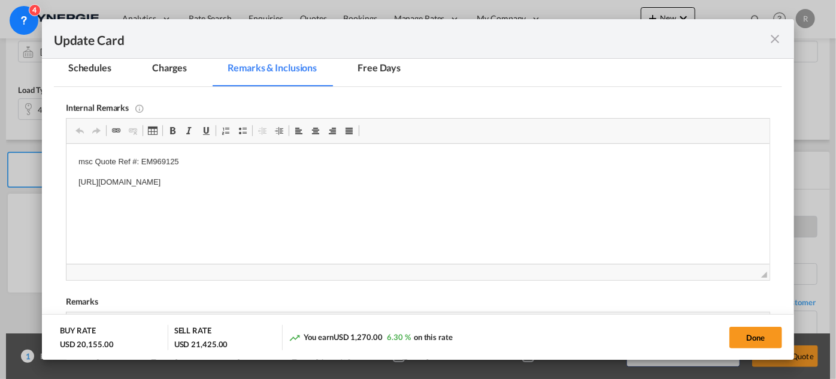
scroll to position [0, 0]
drag, startPoint x: 75, startPoint y: 159, endPoint x: 538, endPoint y: 189, distance: 464.0
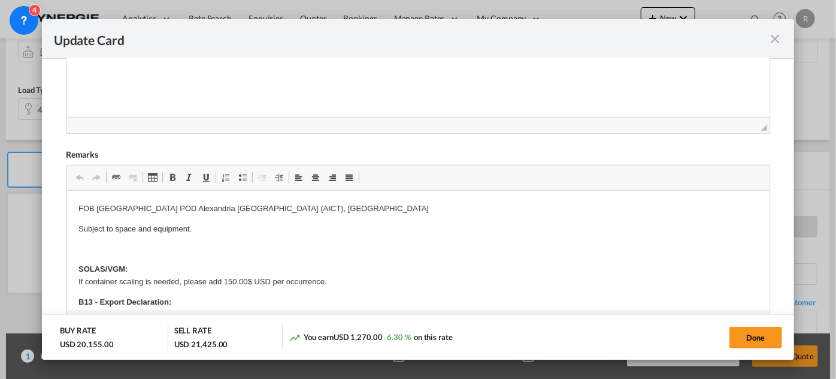
scroll to position [443, 0]
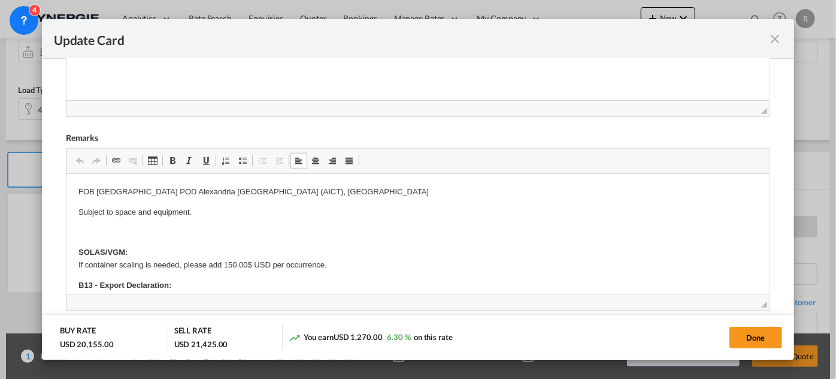
drag, startPoint x: 78, startPoint y: 191, endPoint x: 193, endPoint y: 190, distance: 115.0
click at [184, 189] on p "FOB Montreal POD Alexandria El Dekheila (AICT), Egypt" at bounding box center [417, 192] width 679 height 13
drag, startPoint x: 80, startPoint y: 190, endPoint x: 355, endPoint y: 176, distance: 274.7
click at [349, 197] on p "FOB Montreal POD Alexandria El Dekheila (AICT), Egypt" at bounding box center [417, 192] width 679 height 13
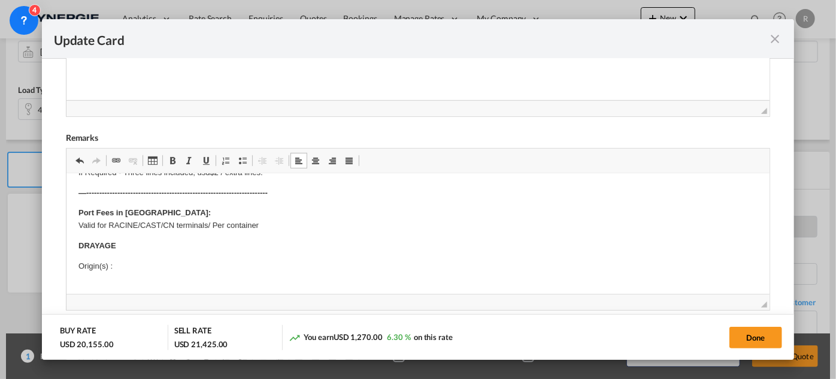
scroll to position [108, 0]
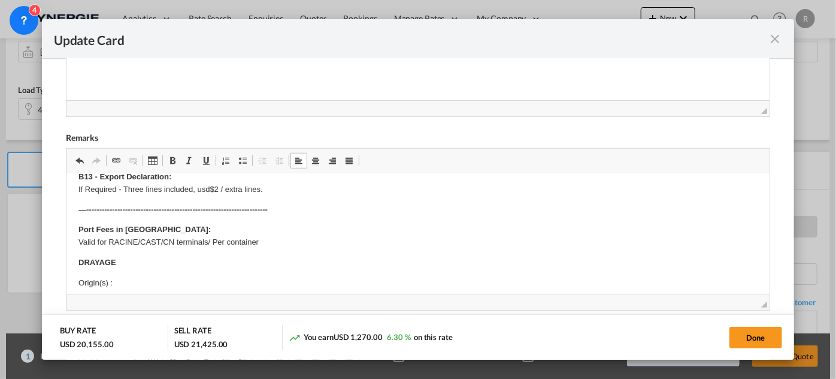
click at [135, 262] on p "DRAYAGE" at bounding box center [417, 262] width 679 height 13
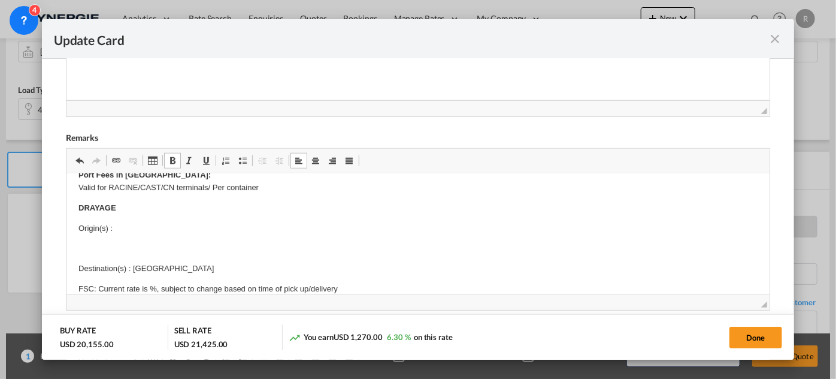
click at [133, 222] on p "Origin(s) :" at bounding box center [417, 228] width 679 height 13
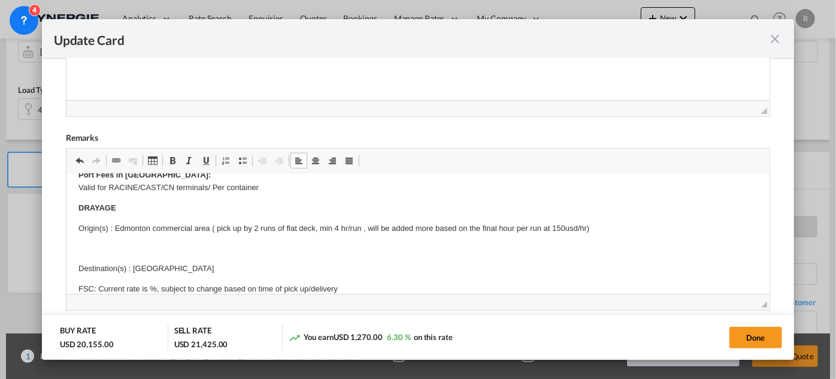
drag, startPoint x: 134, startPoint y: 268, endPoint x: 230, endPoint y: 265, distance: 96.5
click at [230, 267] on p "Destination(s) : Montreal Terminal" at bounding box center [417, 268] width 679 height 13
click at [193, 243] on p "Editor, editor5" at bounding box center [417, 249] width 679 height 13
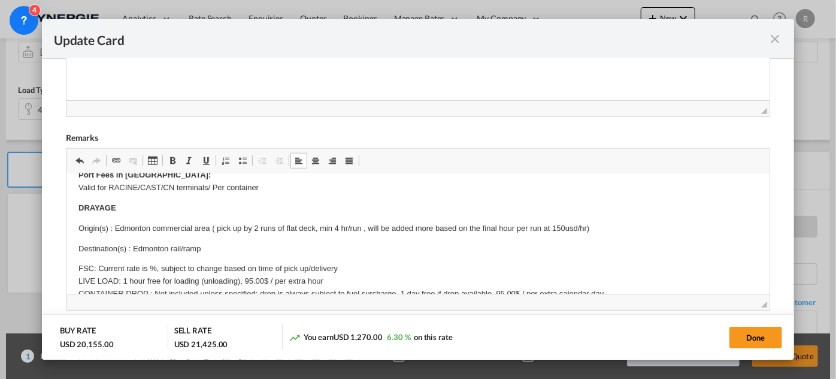
click at [607, 222] on p "Origin(s) : Edmonton commercial area ( pick up by 2 runs of flat deck, min 4 hr…" at bounding box center [417, 228] width 679 height 13
click at [149, 267] on p "FSC: Current rate is %, subject to change based on time of pick up/delivery LIV…" at bounding box center [417, 299] width 679 height 75
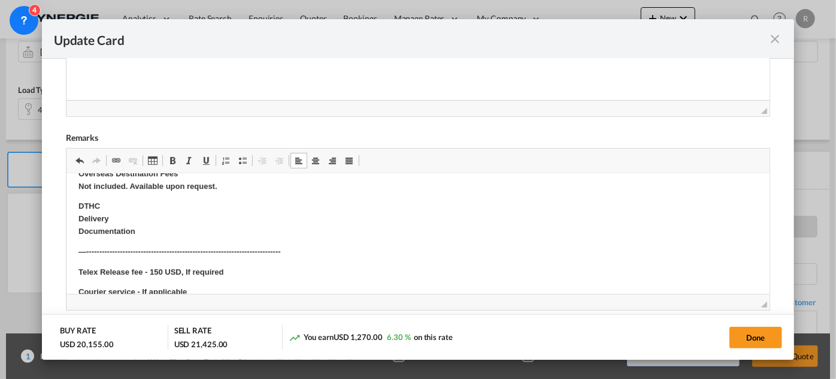
scroll to position [435, 0]
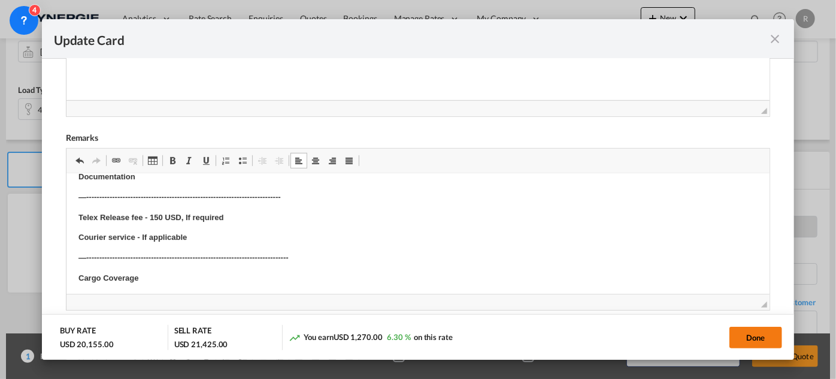
click at [749, 334] on button "Done" at bounding box center [756, 337] width 53 height 22
type input "[DATE]"
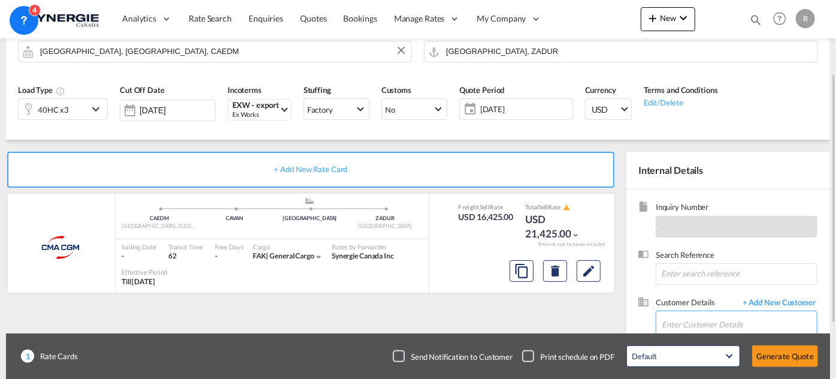
click at [674, 319] on input "Enter Customer Details" at bounding box center [739, 324] width 155 height 27
paste input "greg@qasl.co.uk"
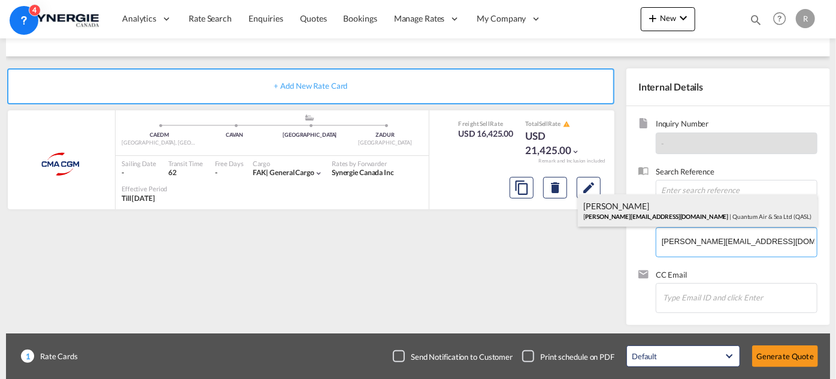
click at [653, 219] on div "Greg Duncan greg@qasl.co.uk | Quantum Air & Sea Ltd (QASL)" at bounding box center [698, 210] width 240 height 32
type input "Quantum Air & Sea Ltd (QASL), Greg Duncan, greg@qasl.co.uk"
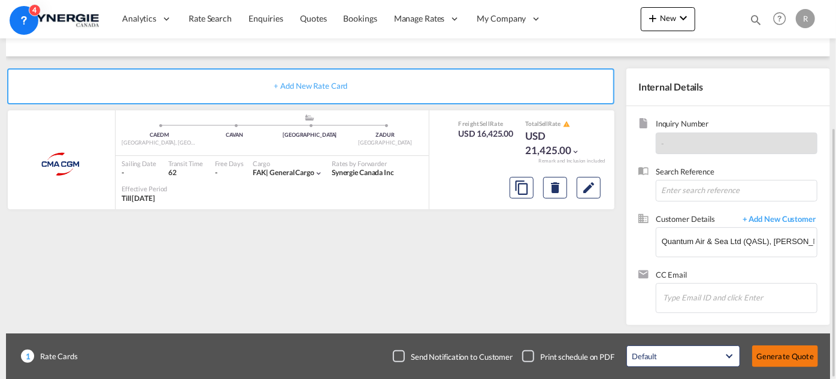
click at [776, 352] on button "Generate Quote" at bounding box center [785, 356] width 66 height 22
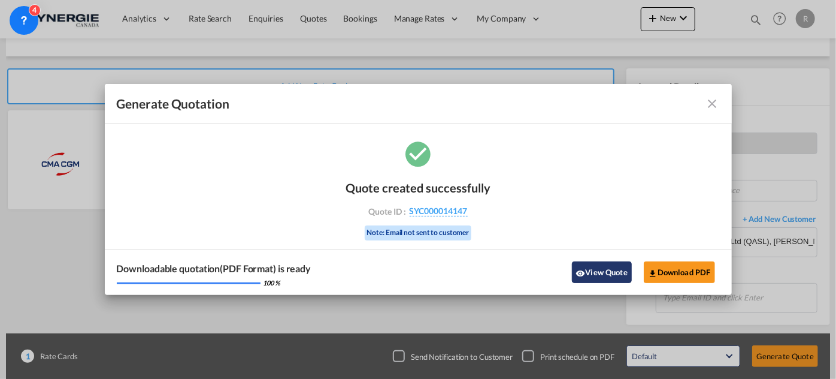
click at [613, 268] on button "View Quote" at bounding box center [602, 272] width 60 height 22
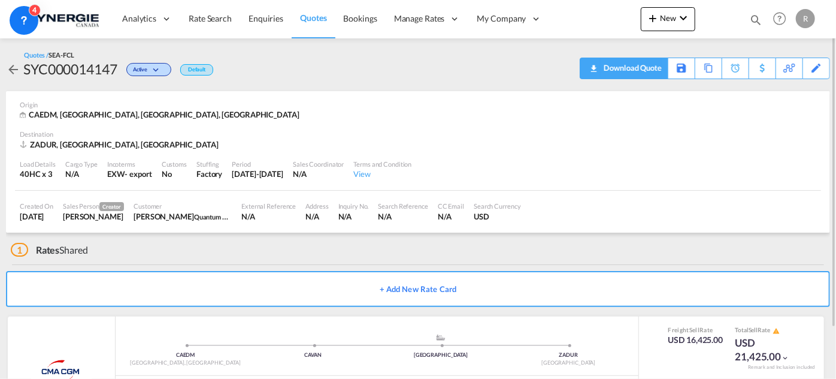
click at [641, 66] on div "Download Quote" at bounding box center [631, 67] width 61 height 19
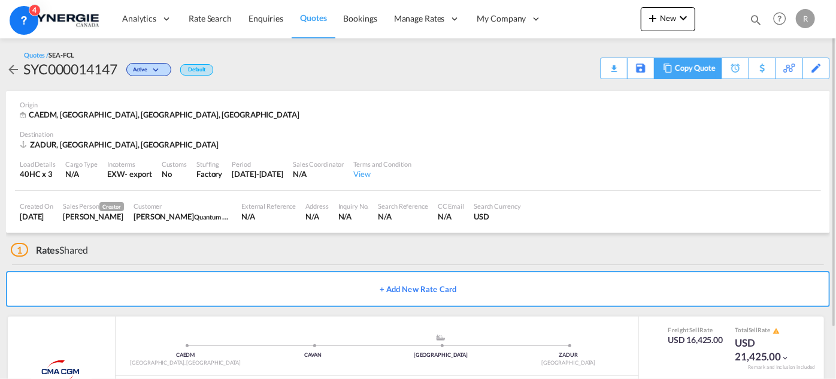
click at [714, 75] on div "Copy Quote" at bounding box center [695, 68] width 41 height 20
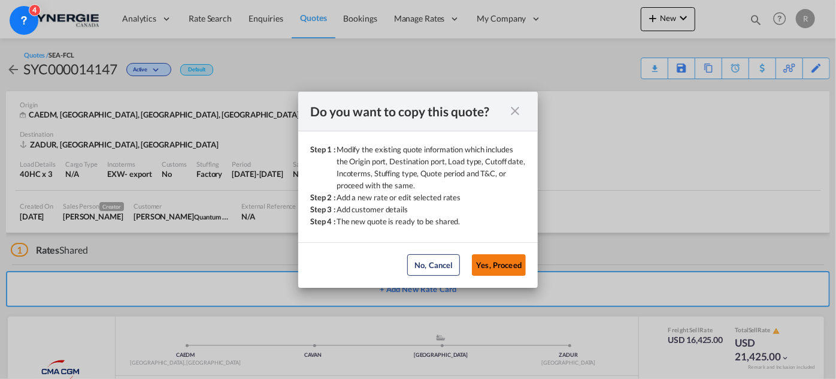
click at [499, 261] on button "Yes, Proceed" at bounding box center [499, 265] width 54 height 22
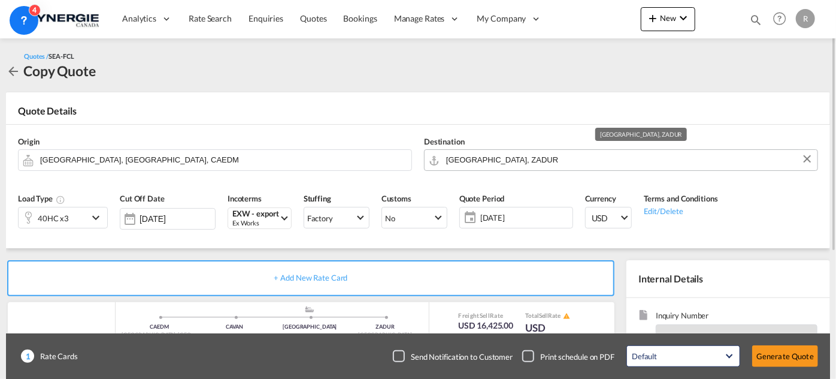
click at [526, 162] on input "Durban, ZADUR" at bounding box center [628, 159] width 365 height 21
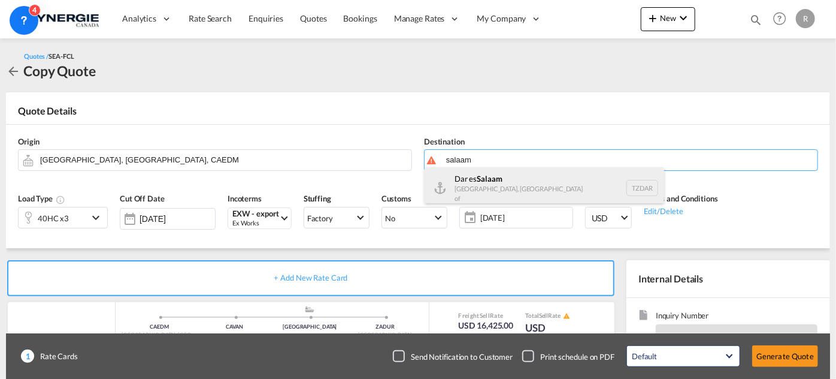
click at [486, 190] on div "Dar es Salaam Tanzania, United Republic of TZDAR" at bounding box center [545, 187] width 240 height 41
type input "Dar es Salaam, TZDAR"
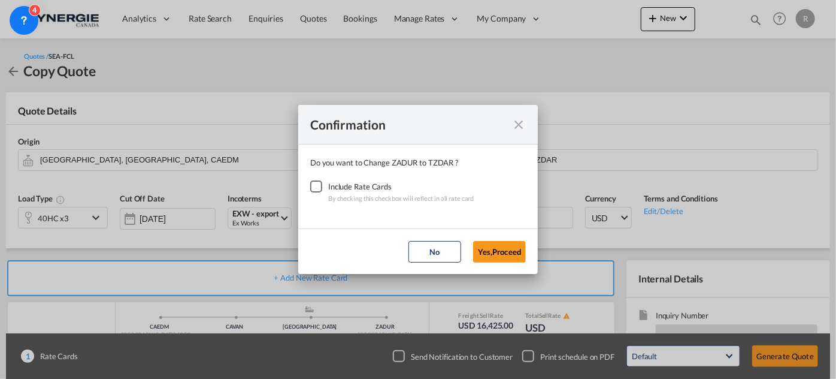
click at [311, 182] on div "Checkbox No Ink" at bounding box center [316, 186] width 12 height 12
click at [504, 252] on button "Yes,Proceed" at bounding box center [499, 252] width 53 height 22
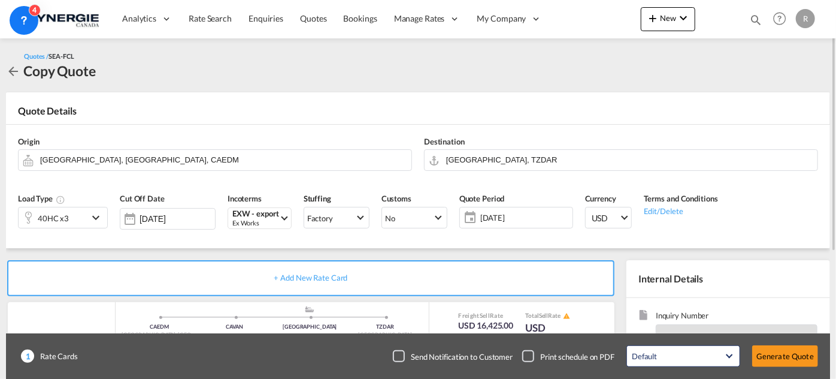
scroll to position [108, 0]
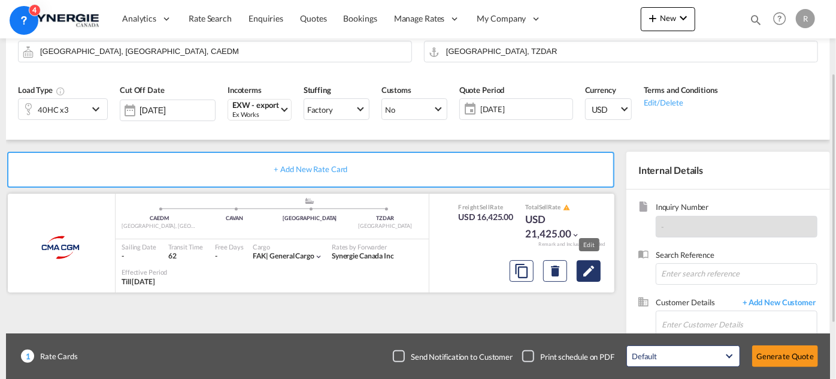
click at [594, 270] on md-icon "Edit" at bounding box center [589, 271] width 14 height 14
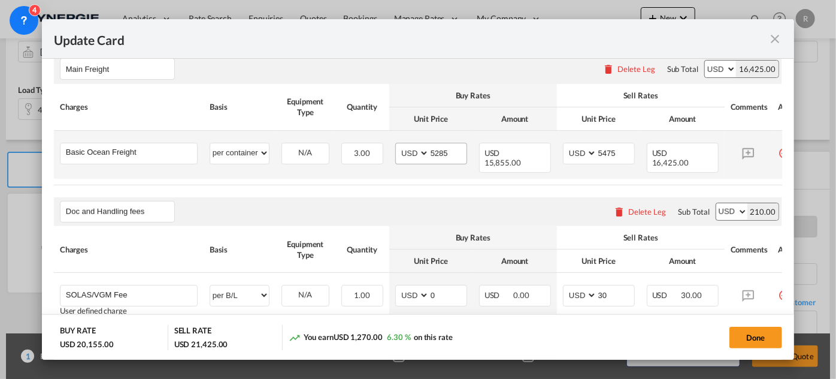
scroll to position [326, 0]
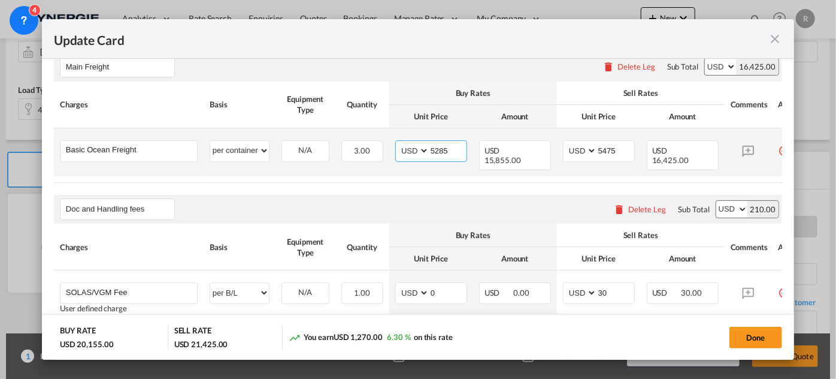
drag, startPoint x: 452, startPoint y: 148, endPoint x: 401, endPoint y: 145, distance: 51.0
click at [401, 145] on md-input-container "AED AFN ALL AMD ANG AOA ARS AUD AWG AZN BAM BBD BDT BGN BHD BIF BMD BND BOB BRL…" at bounding box center [431, 151] width 72 height 22
type input "4585"
drag, startPoint x: 624, startPoint y: 147, endPoint x: 566, endPoint y: 143, distance: 57.7
click at [566, 143] on md-input-container "AED AFN ALL AMD ANG AOA ARS AUD AWG AZN BAM BBD BDT BGN BHD BIF BMD BND BOB BRL…" at bounding box center [599, 151] width 72 height 22
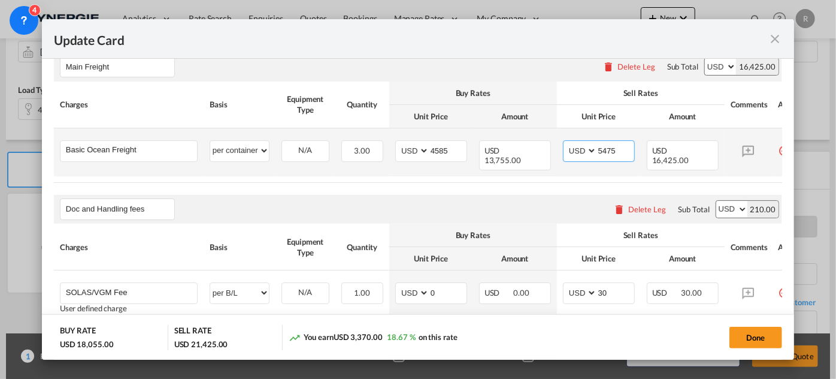
type input "6"
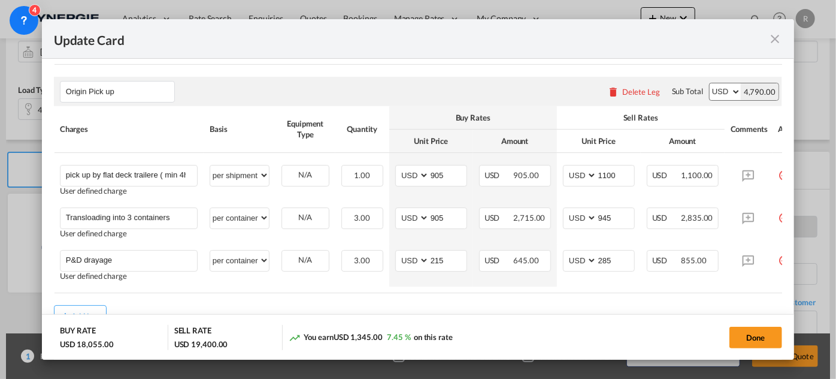
scroll to position [762, 0]
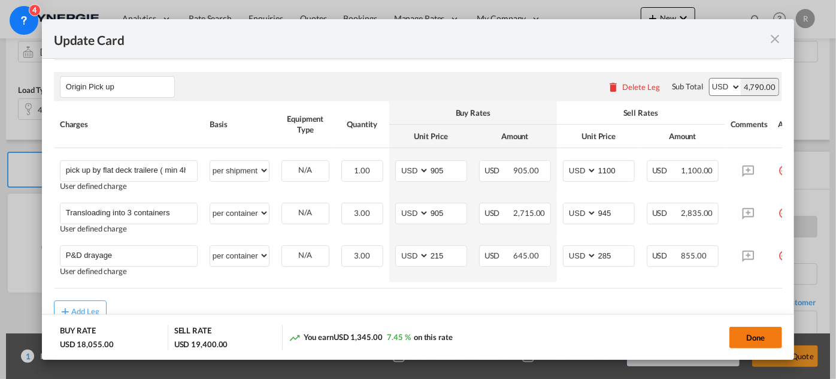
type input "4800"
click at [755, 338] on button "Done" at bounding box center [756, 337] width 53 height 22
type input "[DATE]"
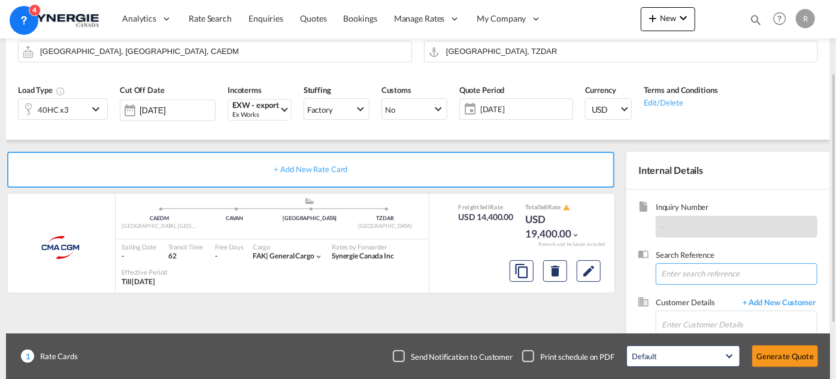
click at [710, 268] on input at bounding box center [737, 274] width 162 height 22
click at [695, 322] on input "Enter Customer Details" at bounding box center [739, 324] width 155 height 27
paste input "greg@qasl.co.uk"
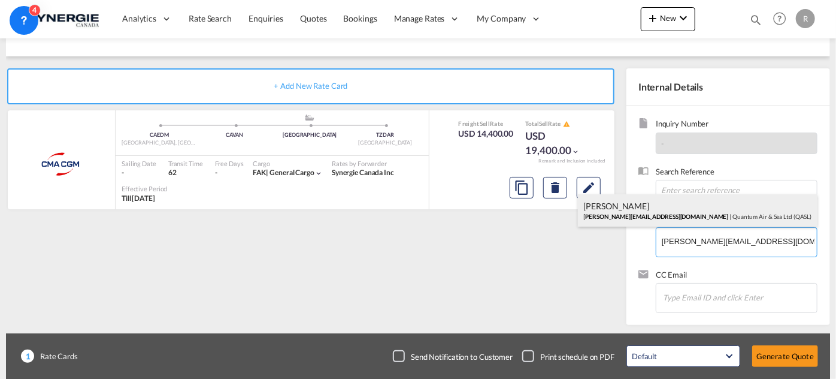
click at [625, 217] on div "Greg Duncan greg@qasl.co.uk | Quantum Air & Sea Ltd (QASL)" at bounding box center [698, 210] width 240 height 32
type input "Quantum Air & Sea Ltd (QASL), Greg Duncan, greg@qasl.co.uk"
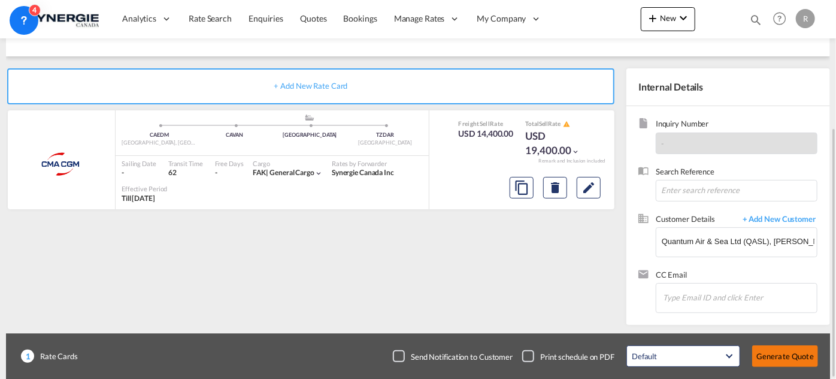
click at [794, 357] on button "Generate Quote" at bounding box center [785, 356] width 66 height 22
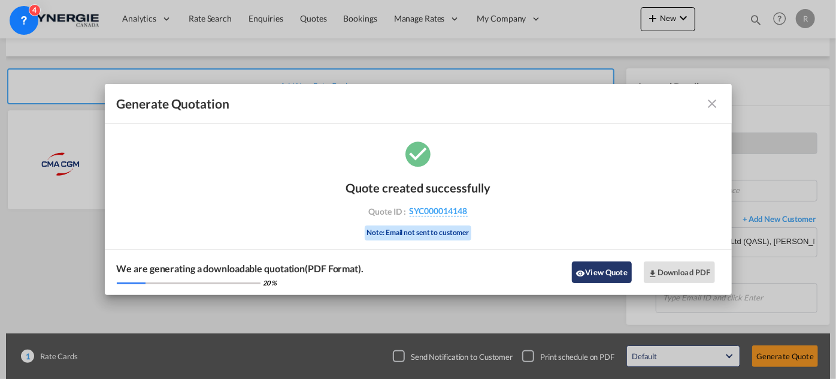
click at [605, 266] on button "View Quote" at bounding box center [602, 272] width 60 height 22
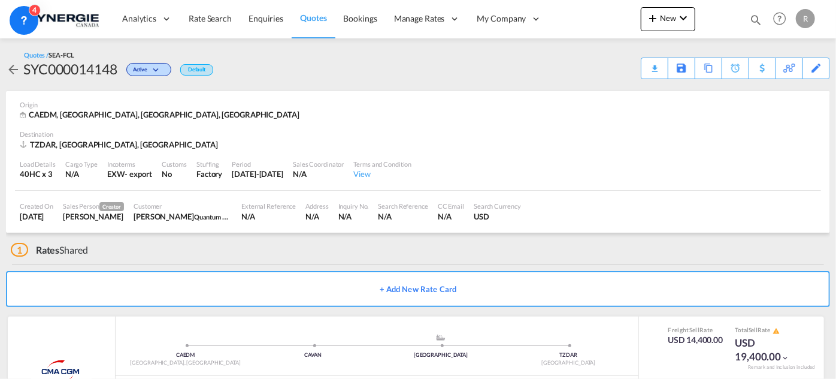
click at [0, 0] on div "Download Quote" at bounding box center [0, 0] width 0 height 0
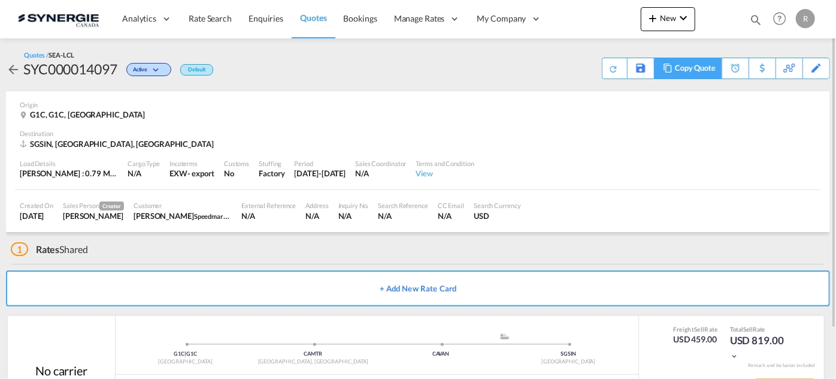
click at [704, 74] on div "Copy Quote" at bounding box center [695, 68] width 41 height 20
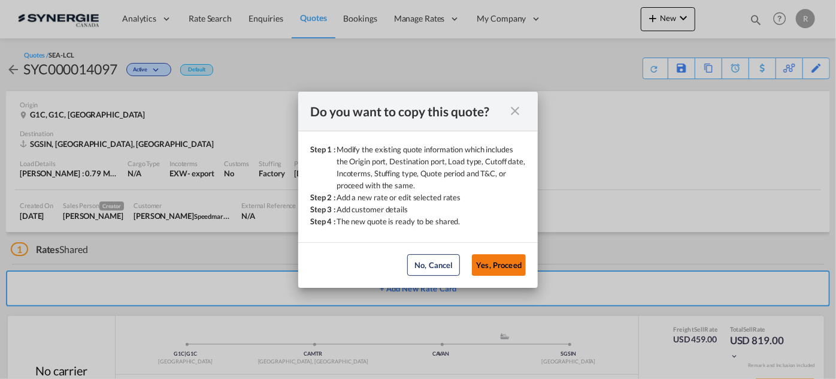
click at [508, 265] on button "Yes, Proceed" at bounding box center [499, 265] width 54 height 22
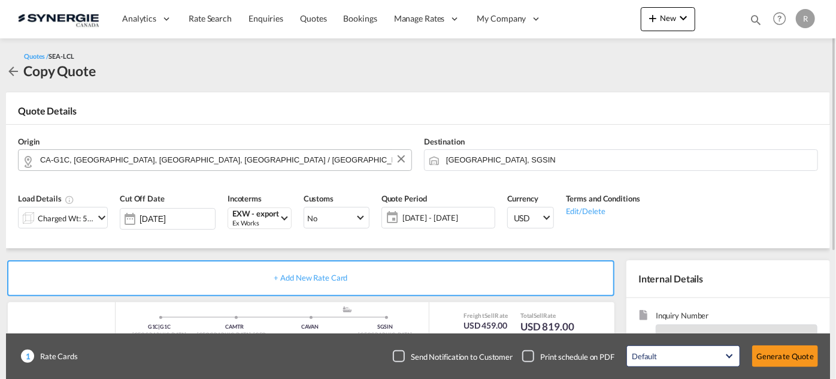
click at [234, 162] on input "CA-G1C, [GEOGRAPHIC_DATA], [GEOGRAPHIC_DATA], [GEOGRAPHIC_DATA] / [GEOGRAPHIC_D…" at bounding box center [222, 159] width 365 height 21
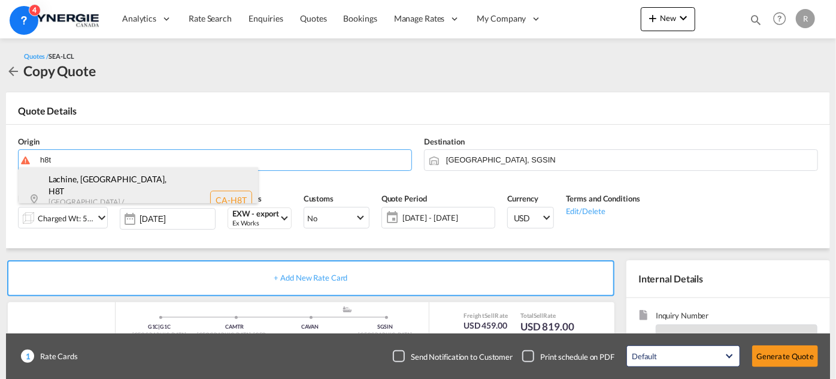
click at [123, 189] on div "Lachine, [GEOGRAPHIC_DATA] , H8T [GEOGRAPHIC_DATA] / [GEOGRAPHIC_DATA] , [GEOGR…" at bounding box center [139, 200] width 240 height 66
type input "CA-H8T, Lachine, [GEOGRAPHIC_DATA], [GEOGRAPHIC_DATA] / [GEOGRAPHIC_DATA]"
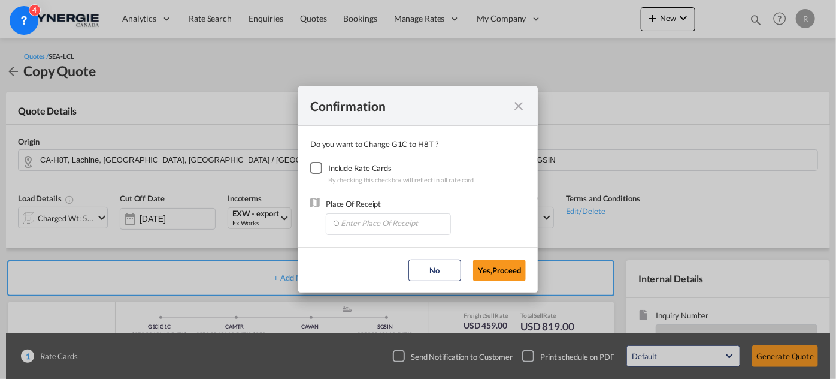
click at [320, 170] on div "Checkbox No Ink" at bounding box center [316, 168] width 12 height 12
click at [361, 226] on input "Enter Place Of Receipt" at bounding box center [391, 223] width 119 height 18
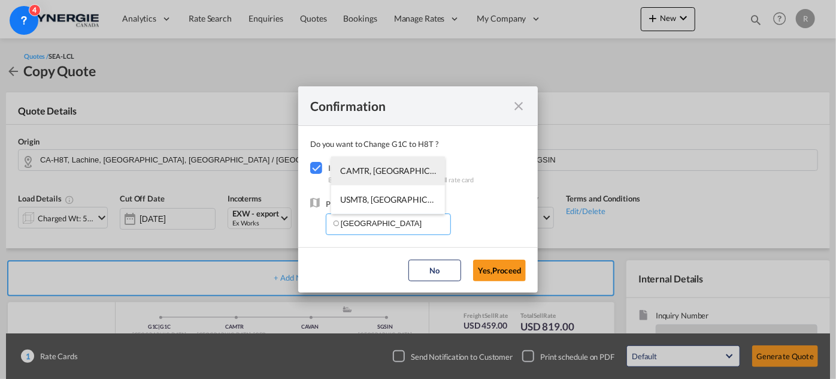
click at [380, 164] on li "CAMTR, [GEOGRAPHIC_DATA], [GEOGRAPHIC_DATA], [GEOGRAPHIC_DATA], [GEOGRAPHIC_DAT…" at bounding box center [388, 170] width 114 height 29
type input "CAMTR, [GEOGRAPHIC_DATA], [GEOGRAPHIC_DATA], [GEOGRAPHIC_DATA], [GEOGRAPHIC_DAT…"
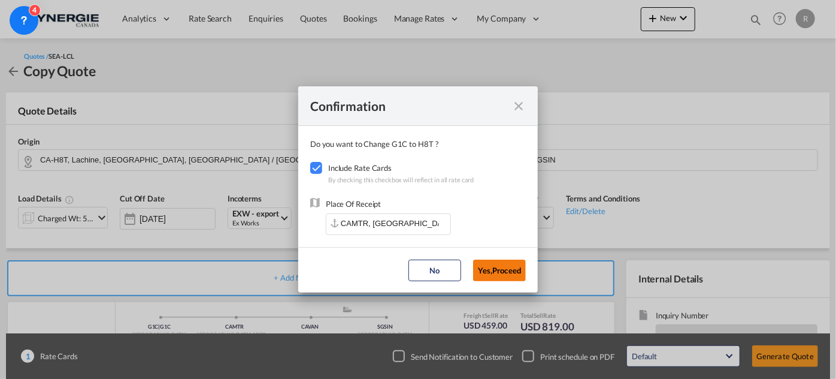
click at [497, 272] on button "Yes,Proceed" at bounding box center [499, 270] width 53 height 22
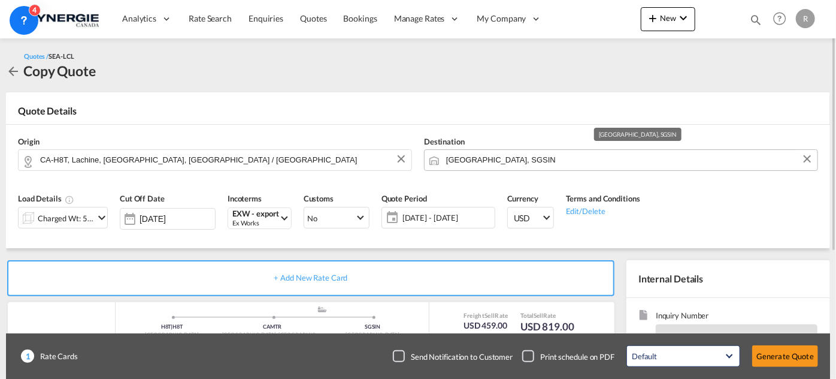
click at [546, 161] on input "[GEOGRAPHIC_DATA], SGSIN" at bounding box center [628, 159] width 365 height 21
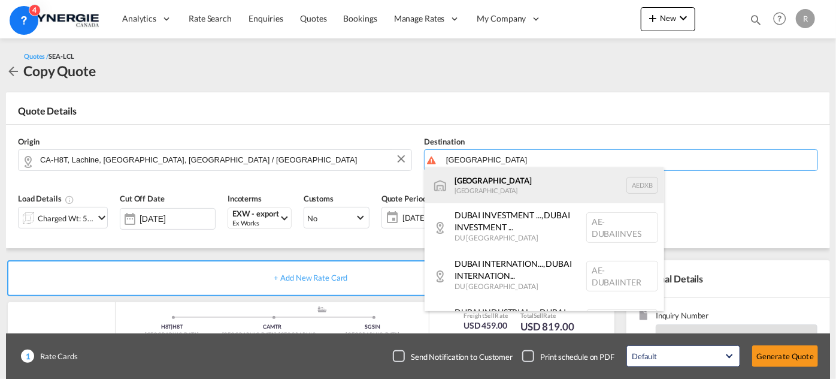
click at [487, 184] on div "[GEOGRAPHIC_DATA] [GEOGRAPHIC_DATA] AEDXB" at bounding box center [545, 185] width 240 height 36
type input "[GEOGRAPHIC_DATA], AEDXB"
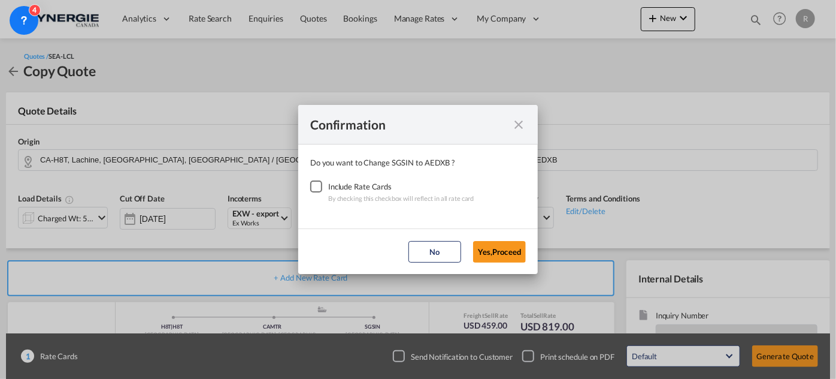
click at [319, 189] on div "Checkbox No Ink" at bounding box center [316, 186] width 12 height 12
click at [496, 259] on button "Yes,Proceed" at bounding box center [499, 252] width 53 height 22
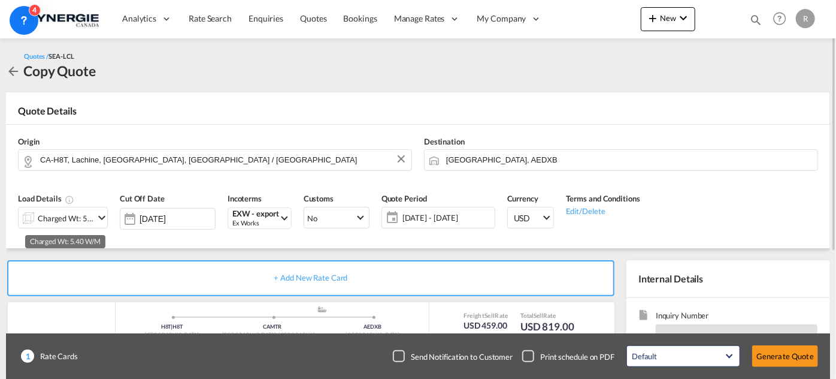
click at [80, 217] on div "Charged Wt: 5.40 W/M" at bounding box center [66, 218] width 56 height 17
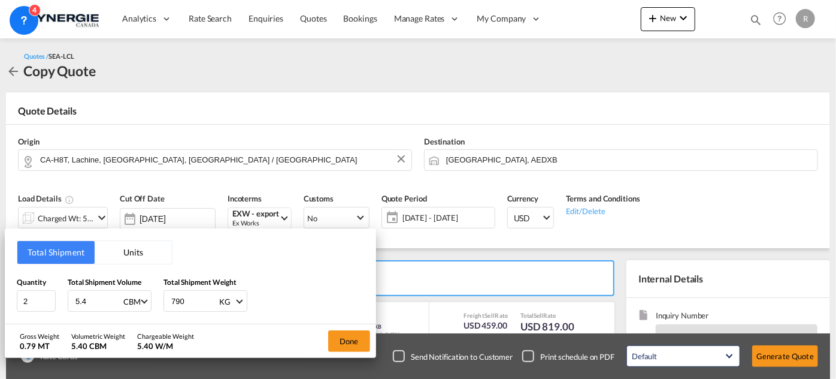
click at [132, 251] on button "Units" at bounding box center [133, 252] width 77 height 23
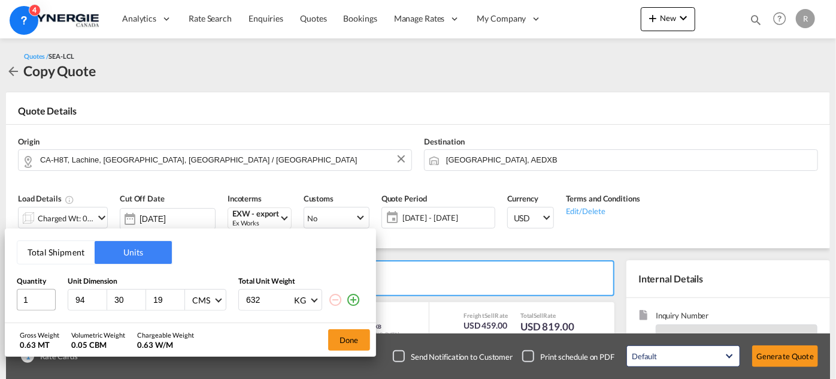
drag, startPoint x: 90, startPoint y: 293, endPoint x: 51, endPoint y: 289, distance: 39.7
click at [51, 289] on div "1 94 30 19 CMS CMS Inches 632 KG KG LB" at bounding box center [190, 300] width 347 height 22
type input "36"
type input "43"
type input "25"
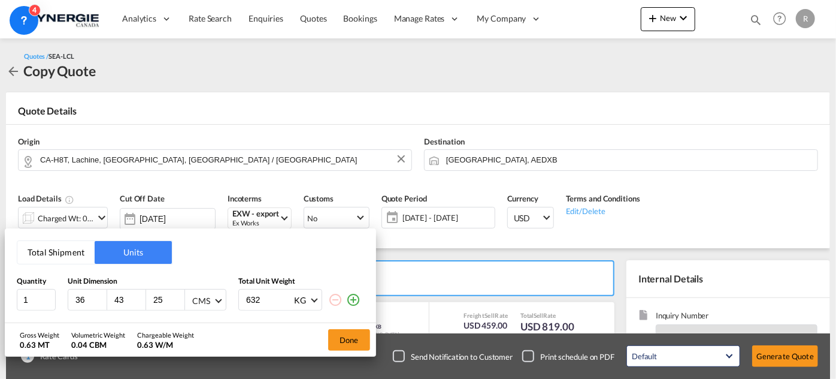
click at [187, 301] on md-select "CMS CMS Inches" at bounding box center [204, 299] width 38 height 20
click at [196, 332] on div "Inches" at bounding box center [203, 329] width 23 height 12
drag, startPoint x: 276, startPoint y: 297, endPoint x: 217, endPoint y: 295, distance: 58.7
click at [217, 295] on div "1 36 43 25 Inches 632 KG KG LB" at bounding box center [190, 300] width 347 height 22
click at [311, 304] on md-select-value "KG" at bounding box center [306, 299] width 26 height 20
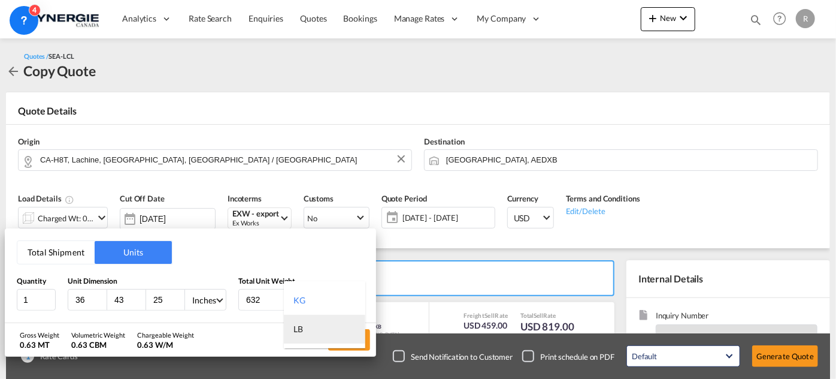
click at [305, 323] on md-option "LB" at bounding box center [324, 328] width 81 height 29
drag, startPoint x: 264, startPoint y: 298, endPoint x: 228, endPoint y: 295, distance: 36.1
click at [228, 295] on div "1 36 43 25 Inches 632 LB" at bounding box center [190, 300] width 347 height 22
type input "740"
click at [348, 331] on button "Done" at bounding box center [349, 340] width 42 height 22
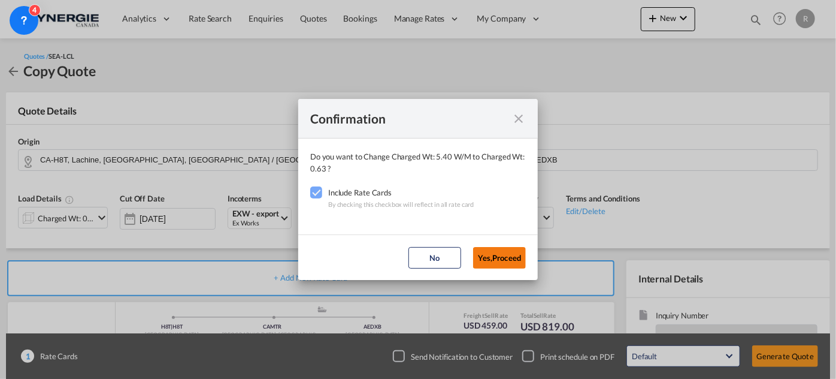
click at [506, 256] on button "Yes,Proceed" at bounding box center [499, 258] width 53 height 22
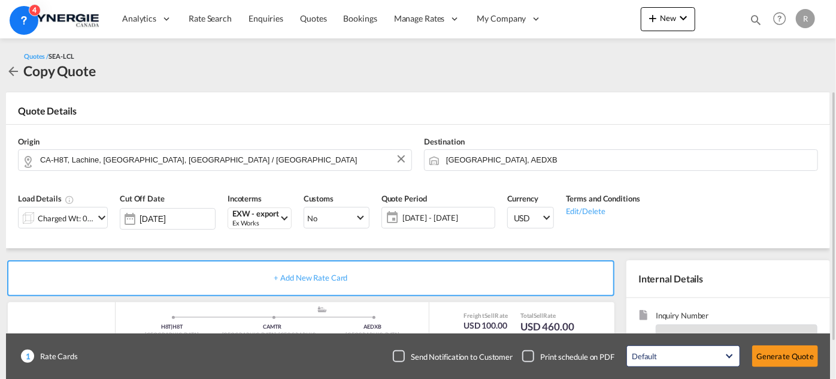
scroll to position [108, 0]
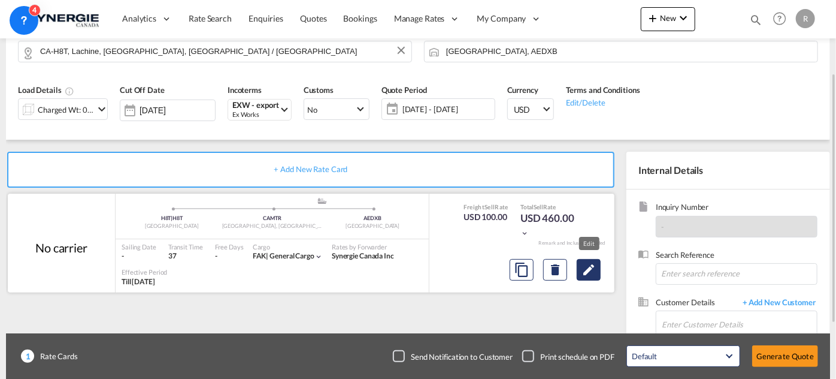
click at [597, 271] on button "Edit" at bounding box center [589, 270] width 24 height 22
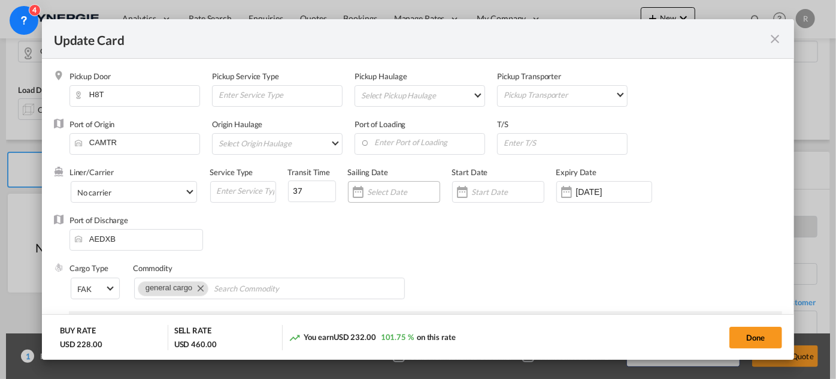
select select "per_w/m"
select select "per_shipment"
select select "per_bl"
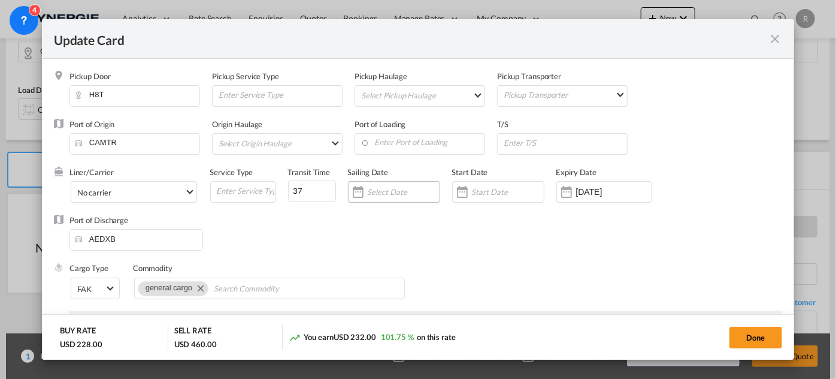
select select "per_bl"
click at [513, 143] on input "Update Card Pickup ..." at bounding box center [565, 143] width 125 height 18
type input "47"
click at [383, 145] on input "Enter Port of Loading" at bounding box center [423, 143] width 124 height 18
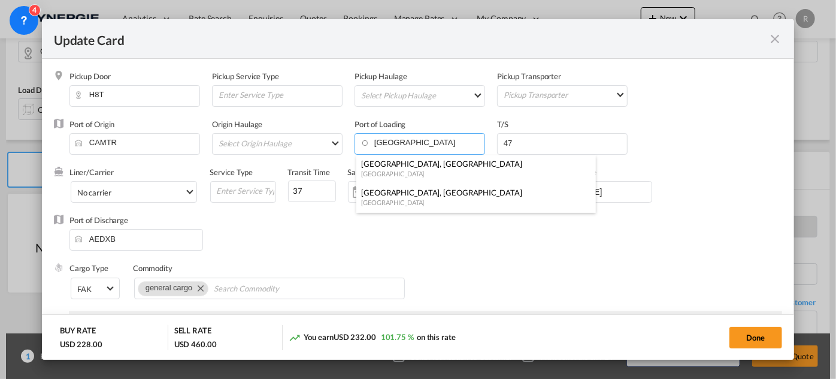
click at [397, 173] on div "[GEOGRAPHIC_DATA]" at bounding box center [472, 173] width 223 height 9
type input "[GEOGRAPHIC_DATA], [GEOGRAPHIC_DATA], CAMTR"
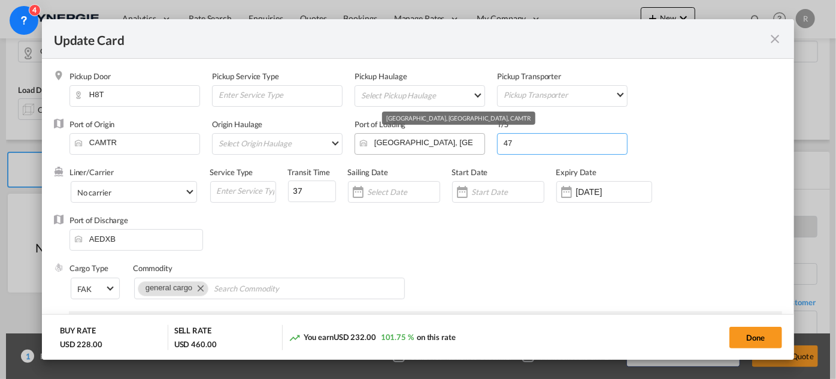
drag, startPoint x: 533, startPoint y: 144, endPoint x: 462, endPoint y: 140, distance: 71.4
click at [462, 140] on div "Port of Origin CAMTR Origin Haulage Select Origin Haulage rail road barge truck…" at bounding box center [425, 143] width 713 height 48
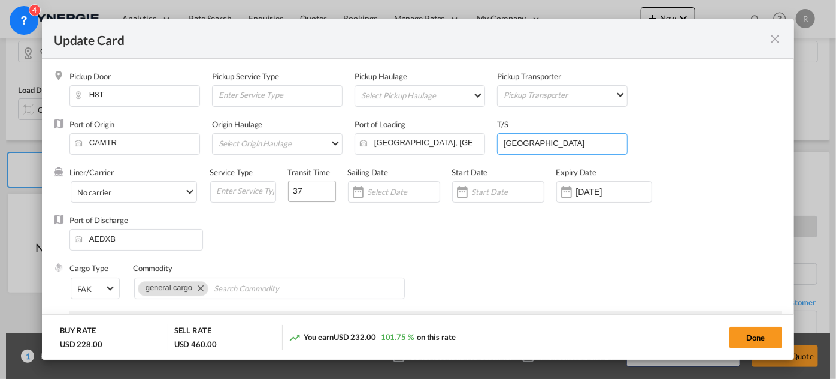
type input "[GEOGRAPHIC_DATA]"
drag, startPoint x: 310, startPoint y: 194, endPoint x: 252, endPoint y: 181, distance: 58.9
click at [252, 181] on div "Liner/Carrier No carrier 2HM LOGISTICS D.O.O AAXL GLOBAL SHIPPING LINES LLC [PE…" at bounding box center [420, 191] width 703 height 48
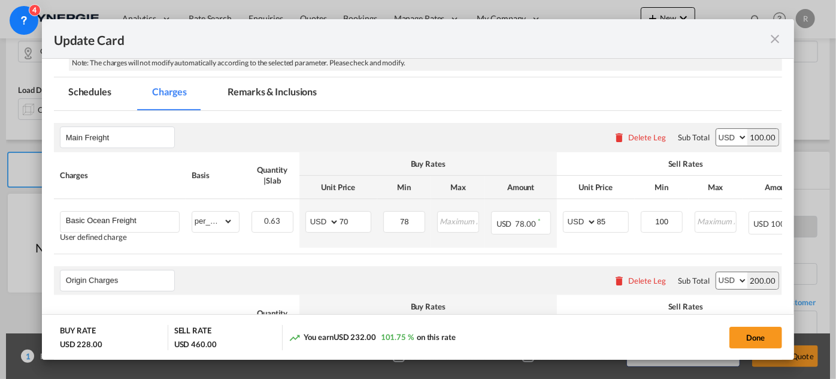
scroll to position [272, 0]
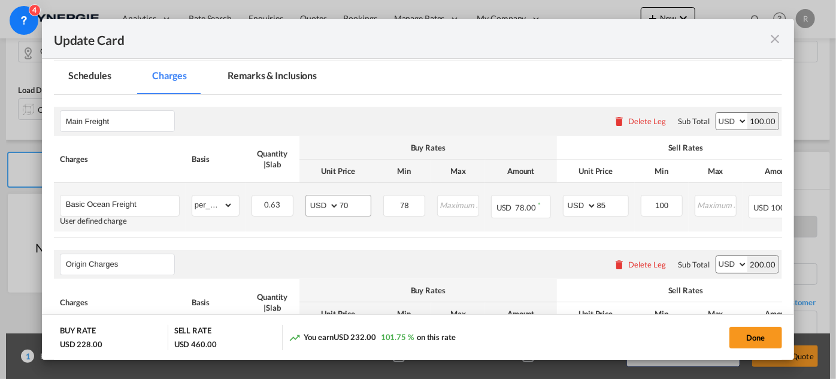
type input "47"
drag, startPoint x: 359, startPoint y: 201, endPoint x: 286, endPoint y: 191, distance: 73.8
click at [286, 191] on tr "Basic Ocean Freight User defined charge Please Enter Already Exists gross_weigh…" at bounding box center [478, 207] width 849 height 49
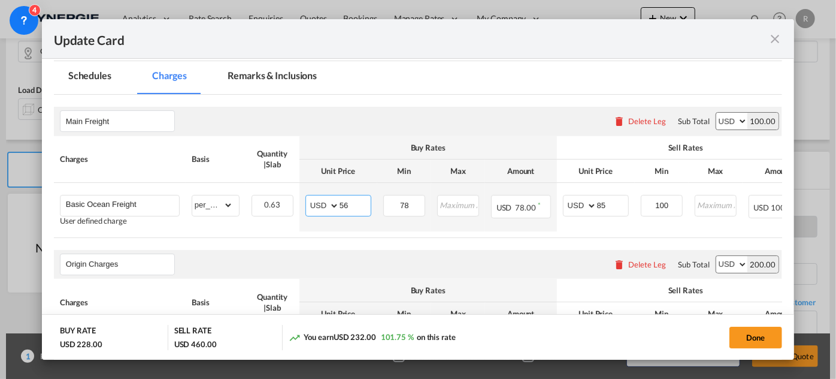
type input "56"
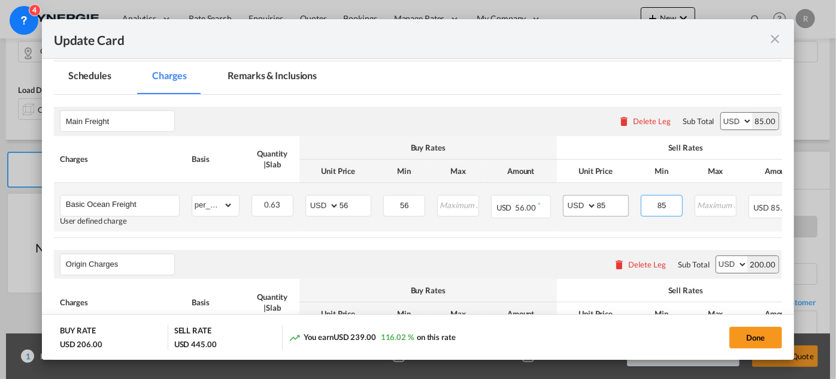
type input "85"
drag, startPoint x: 615, startPoint y: 204, endPoint x: 582, endPoint y: 200, distance: 33.1
click at [582, 201] on md-input-container "AED AFN ALL AMD ANG AOA ARS AUD AWG AZN BAM BBD BDT BGN BHD BIF BMD BND [PERSON…" at bounding box center [596, 206] width 66 height 22
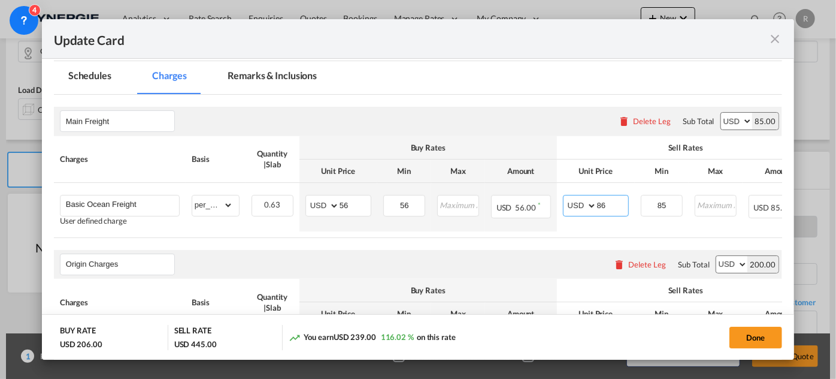
type input "86"
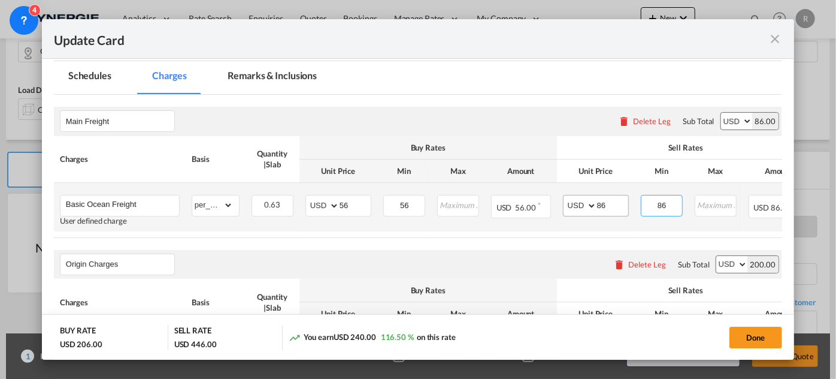
type input "86"
drag, startPoint x: 602, startPoint y: 204, endPoint x: 610, endPoint y: 199, distance: 9.1
click at [609, 199] on input "86" at bounding box center [612, 204] width 31 height 18
type input "85"
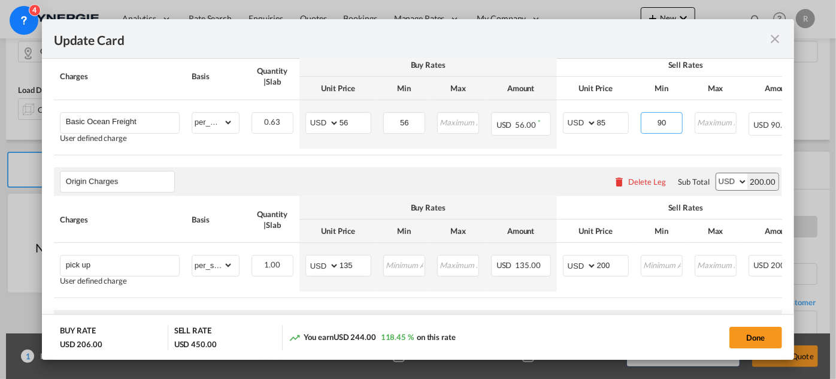
scroll to position [381, 0]
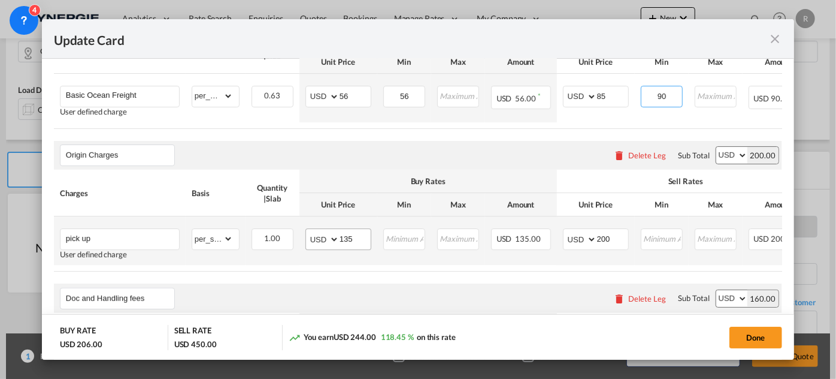
type input "90"
drag, startPoint x: 359, startPoint y: 238, endPoint x: 291, endPoint y: 222, distance: 70.8
click at [291, 222] on tr "pick up User defined charge Please Enter Already Exists gross_weight volumetric…" at bounding box center [478, 240] width 849 height 49
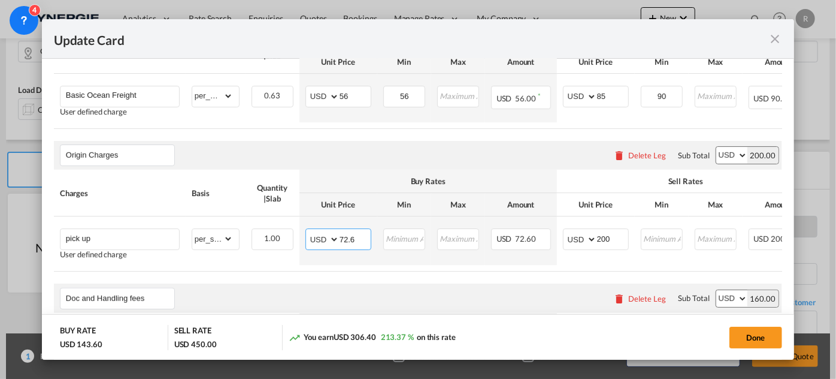
type input "72.6"
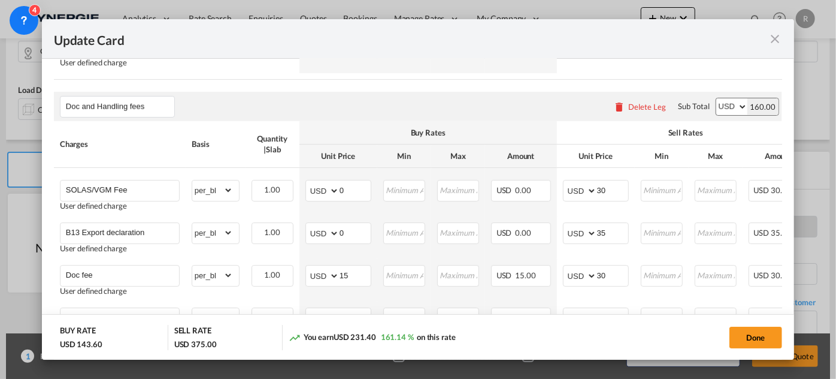
scroll to position [599, 0]
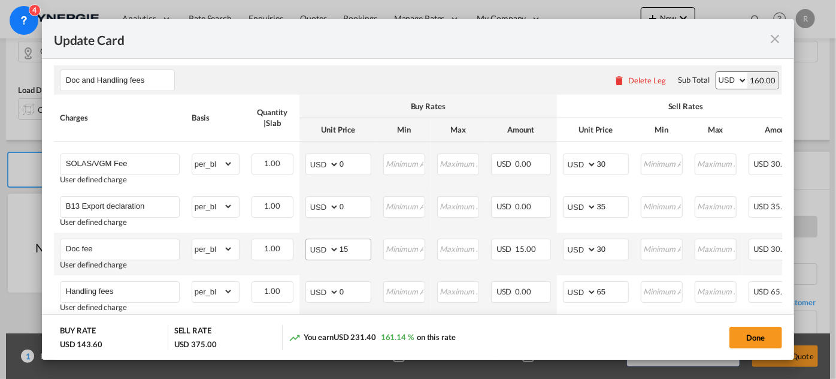
type input "125"
drag, startPoint x: 359, startPoint y: 252, endPoint x: 300, endPoint y: 242, distance: 60.2
click at [300, 242] on td "AED AFN ALL AMD ANG AOA ARS AUD AWG AZN BAM BBD BDT BGN BHD BIF BMD BND [PERSON…" at bounding box center [338, 253] width 78 height 43
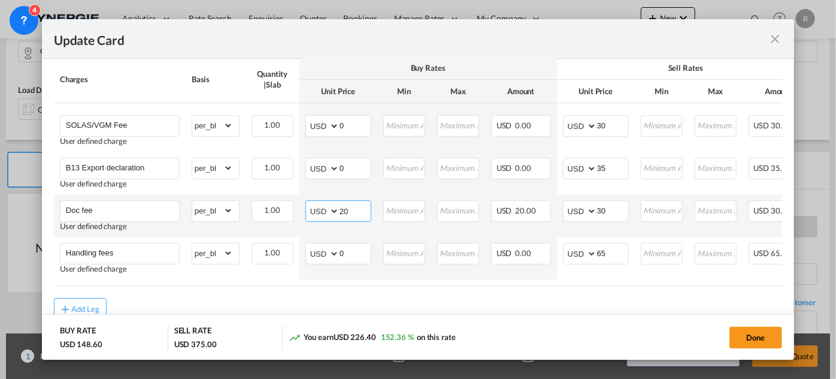
scroll to position [653, 0]
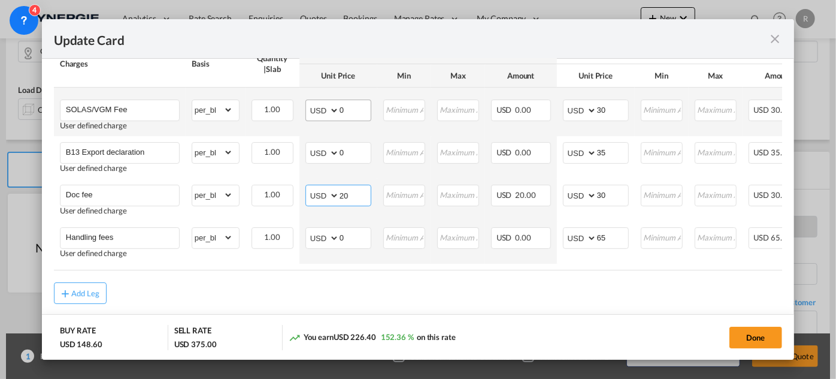
type input "20"
drag, startPoint x: 361, startPoint y: 113, endPoint x: 332, endPoint y: 111, distance: 28.8
click at [334, 112] on md-input-container "AED AFN ALL AMD ANG AOA ARS AUD AWG AZN BAM BBD BDT BGN BHD BIF BMD BND [PERSON…" at bounding box center [338, 110] width 66 height 22
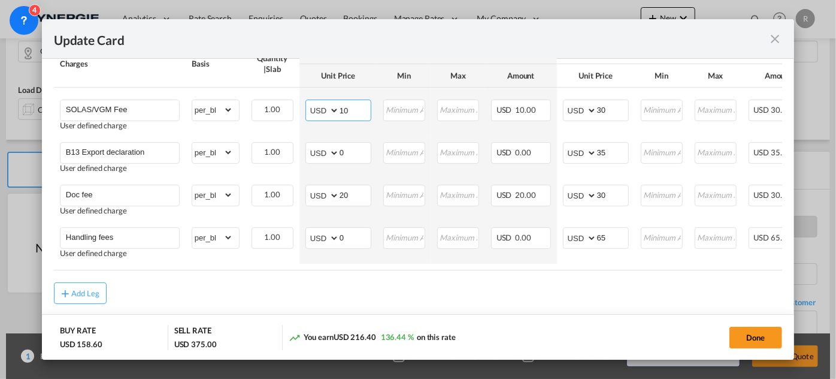
type input "10"
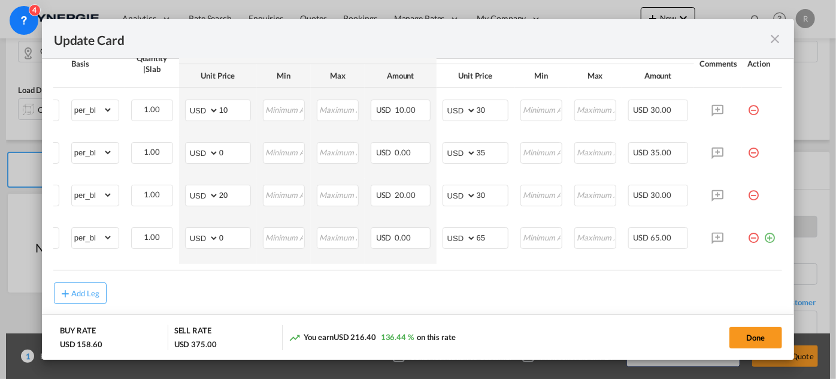
scroll to position [0, 121]
click at [770, 239] on md-icon "icon-plus-circle-outline green-400-fg" at bounding box center [770, 233] width 12 height 12
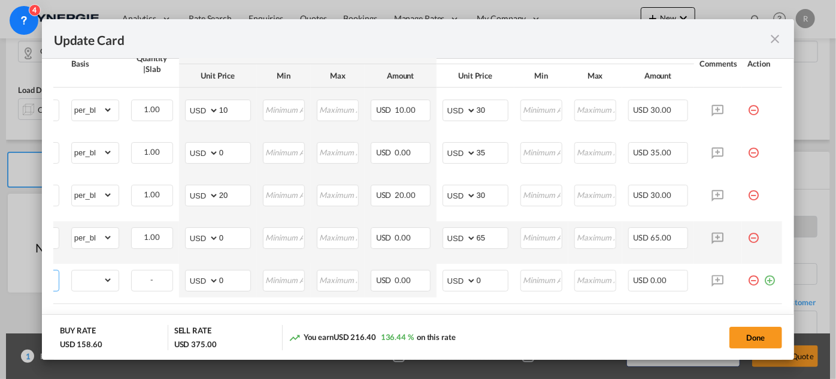
scroll to position [0, 11]
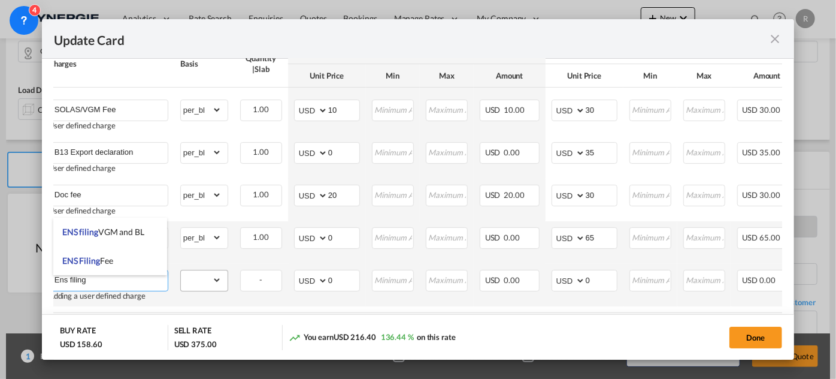
type input "Ens filing"
click at [222, 289] on md-input-container "gross_weight volumetric_weight per_shipment per_bl per_km per_hawb per_kg flat …" at bounding box center [204, 279] width 47 height 19
click at [221, 289] on md-input-container "gross_weight volumetric_weight per_shipment per_bl per_km per_hawb per_kg flat …" at bounding box center [204, 279] width 47 height 19
click at [214, 287] on select "gross_weight volumetric_weight per_shipment per_bl per_km per_hawb per_kg flat …" at bounding box center [201, 279] width 41 height 19
select select "per_bl"
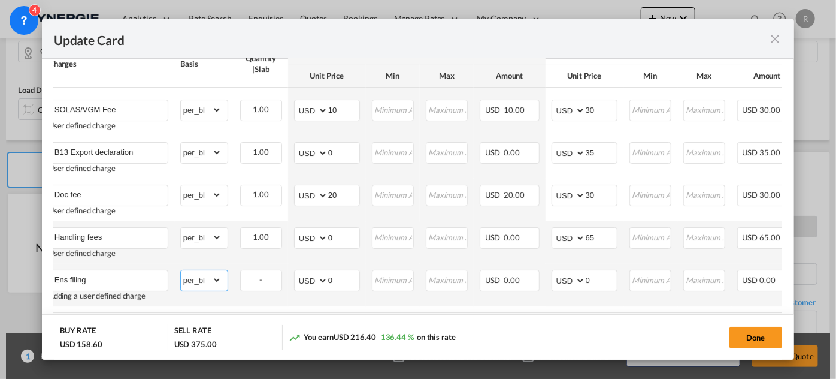
click at [181, 274] on select "gross_weight volumetric_weight per_shipment per_bl per_km per_hawb per_kg flat …" at bounding box center [201, 279] width 41 height 19
drag, startPoint x: 346, startPoint y: 277, endPoint x: 307, endPoint y: 274, distance: 39.6
click at [307, 274] on md-input-container "AED AFN ALL AMD ANG AOA ARS AUD AWG AZN BAM BBD BDT BGN BHD BIF BMD BND [PERSON…" at bounding box center [327, 281] width 66 height 22
type input "25"
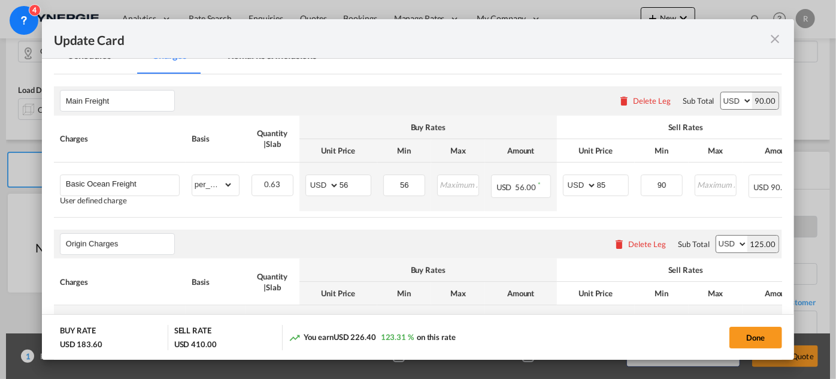
scroll to position [183, 0]
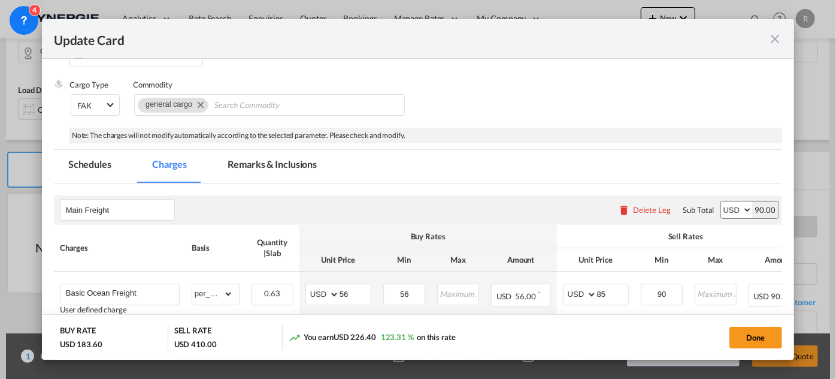
type input "35"
click at [255, 162] on md-tab-item "Remarks & Inclusions" at bounding box center [272, 166] width 118 height 33
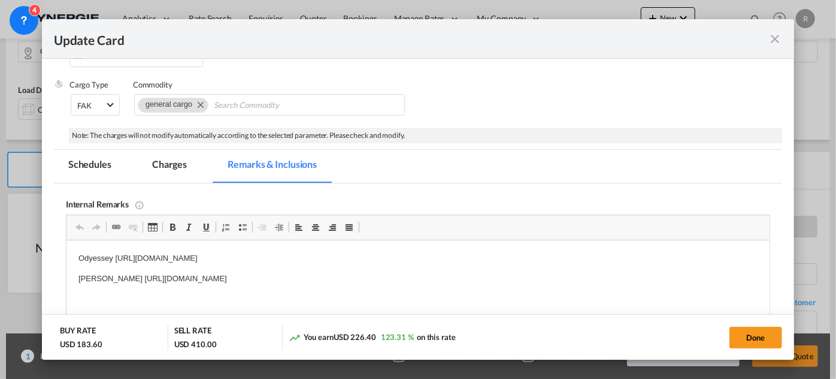
scroll to position [0, 0]
drag, startPoint x: 72, startPoint y: 255, endPoint x: 473, endPoint y: 276, distance: 401.3
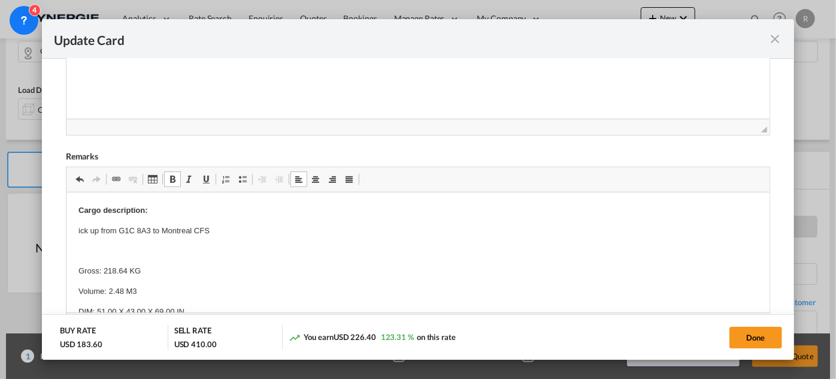
scroll to position [425, 0]
click at [88, 227] on p "ick up from G1C 8A3 to Montreal CFS" at bounding box center [417, 231] width 679 height 13
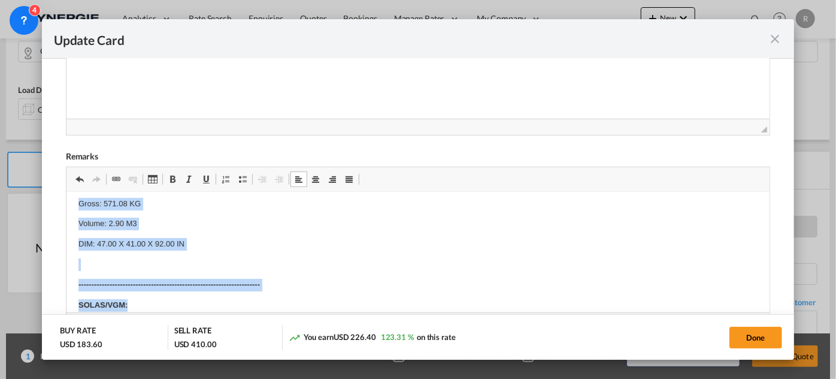
scroll to position [157, 0]
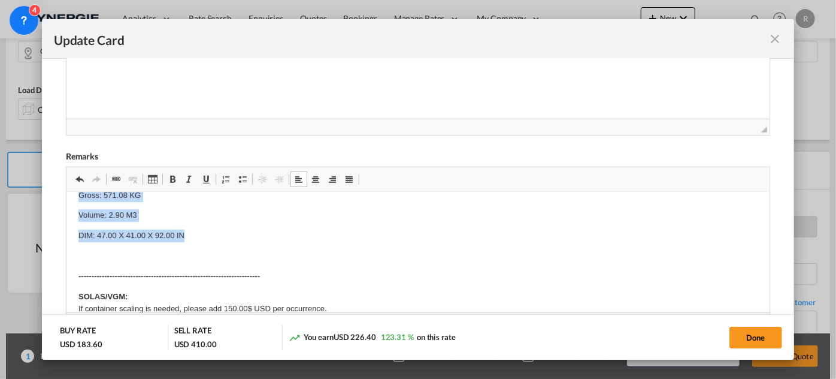
drag, startPoint x: 75, startPoint y: 230, endPoint x: 204, endPoint y: 237, distance: 129.5
paste body "Editor, editor5"
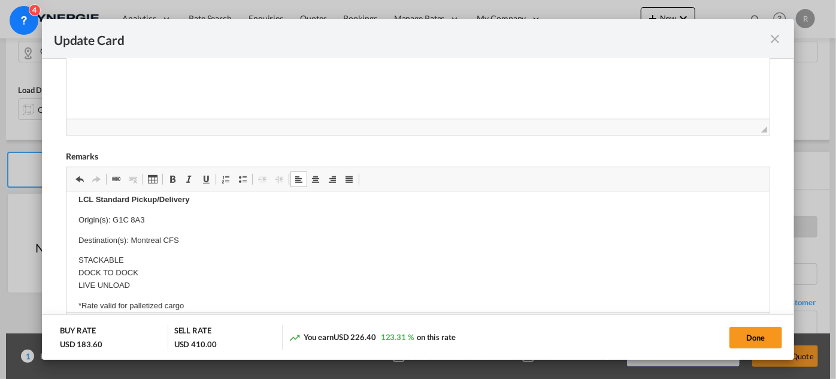
scroll to position [482, 0]
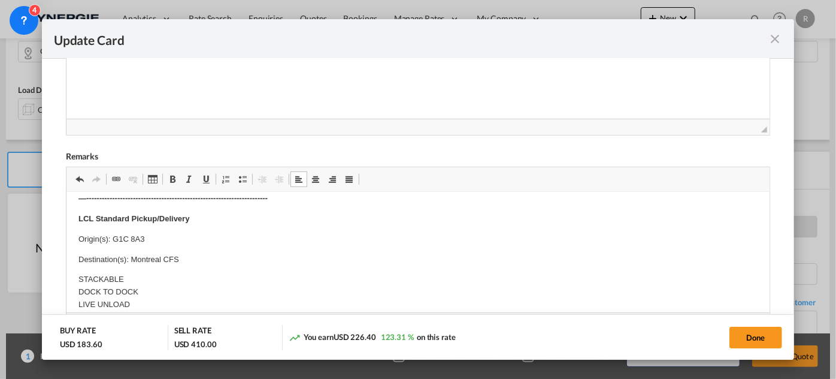
click at [120, 240] on p "Origin(s): G1C 8A3" at bounding box center [417, 239] width 679 height 13
drag, startPoint x: 110, startPoint y: 236, endPoint x: 203, endPoint y: 238, distance: 92.9
click at [203, 238] on p "Origin(s): G1C 8A3" at bounding box center [417, 239] width 679 height 13
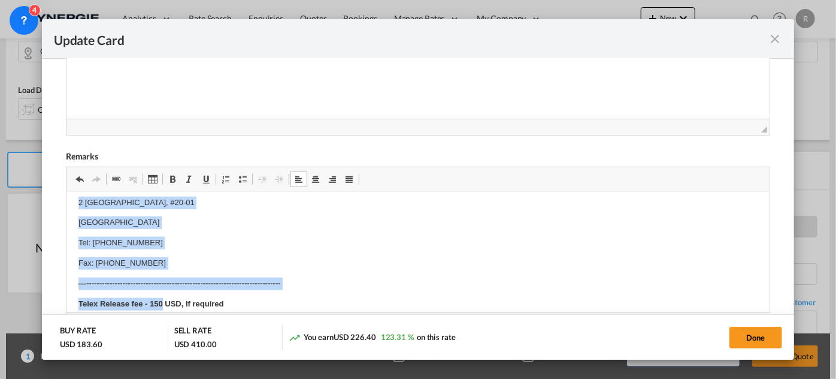
scroll to position [782, 0]
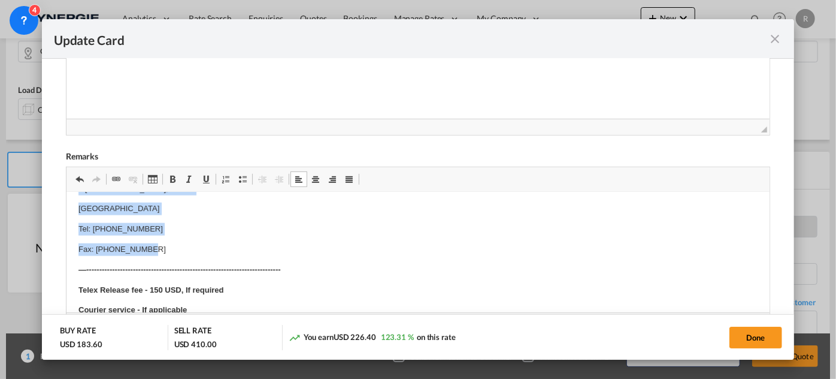
drag, startPoint x: 77, startPoint y: 248, endPoint x: 204, endPoint y: 244, distance: 127.6
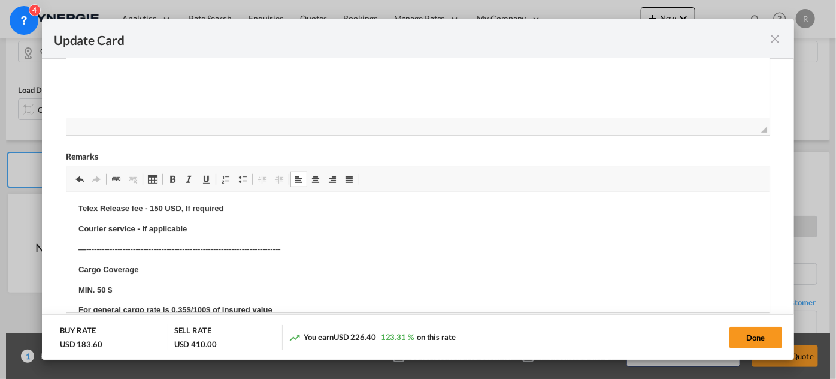
scroll to position [701, 0]
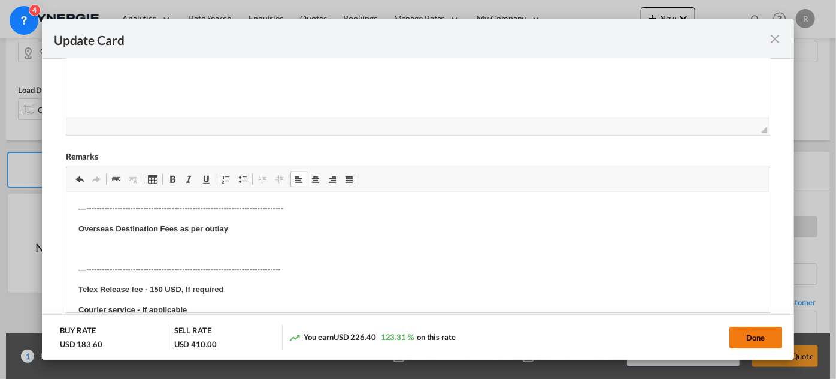
click at [769, 336] on button "Done" at bounding box center [756, 337] width 53 height 22
type input "[DATE]"
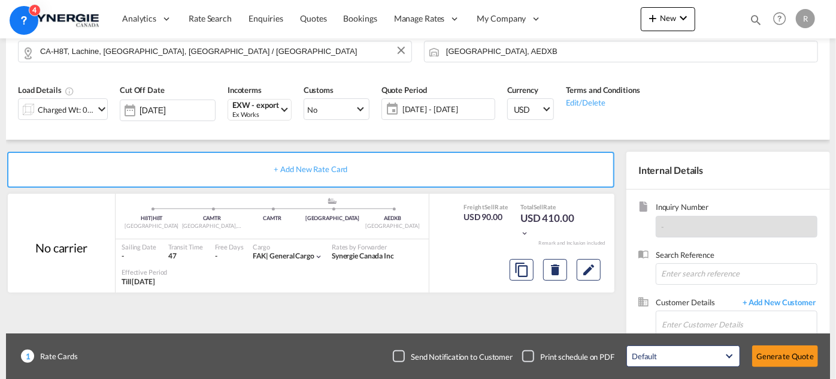
scroll to position [286, 0]
click at [717, 319] on input "Enter Customer Details" at bounding box center [739, 324] width 155 height 27
paste input "[EMAIL_ADDRESS][DOMAIN_NAME]"
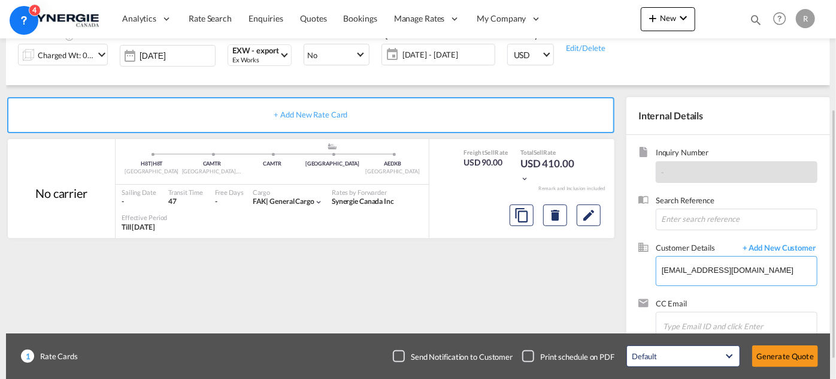
scroll to position [192, 0]
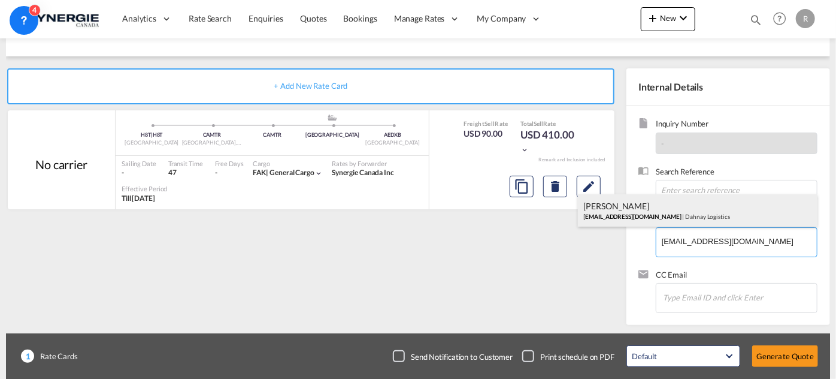
click at [643, 210] on div "[PERSON_NAME] [EMAIL_ADDRESS][DOMAIN_NAME] | Dahnay Logistics" at bounding box center [698, 210] width 240 height 32
type input "Dahnay Logistics, [PERSON_NAME], [EMAIL_ADDRESS][DOMAIN_NAME]"
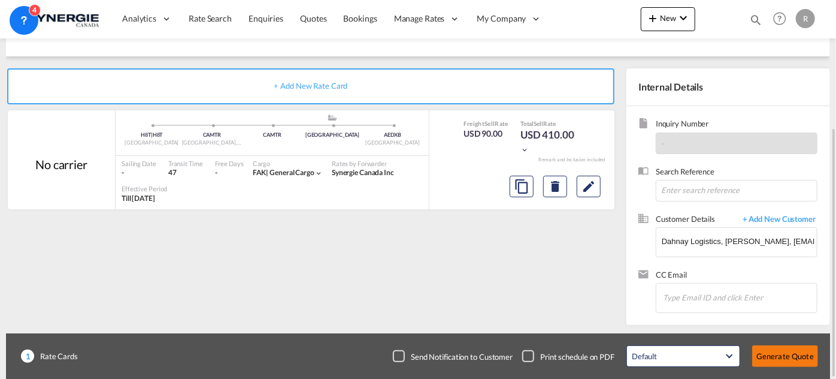
click at [782, 355] on button "Generate Quote" at bounding box center [785, 356] width 66 height 22
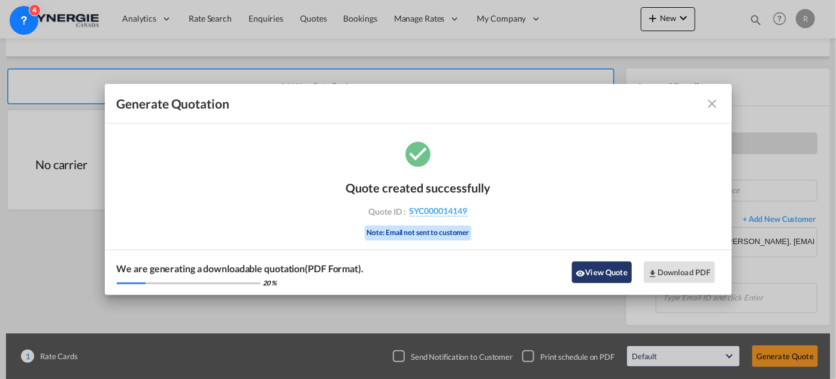
click at [593, 279] on button "View Quote" at bounding box center [602, 272] width 60 height 22
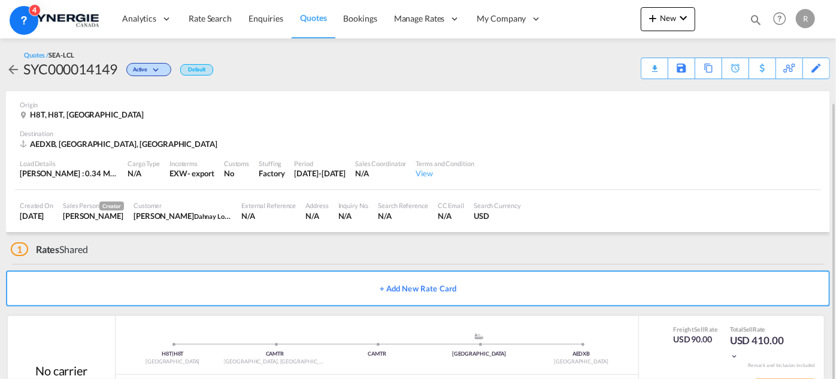
scroll to position [57, 0]
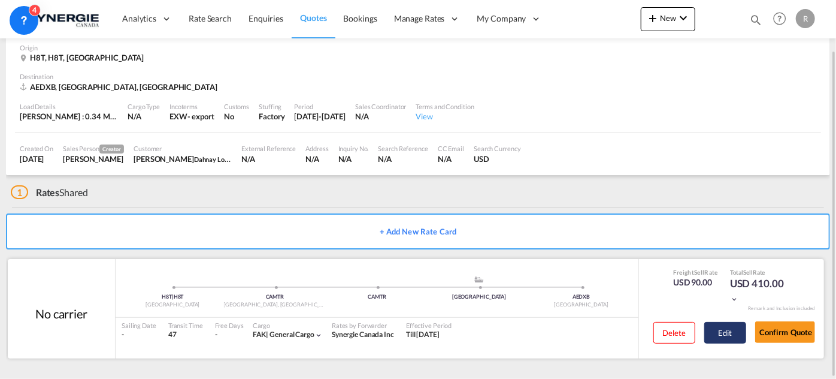
click at [727, 332] on button "Edit" at bounding box center [725, 333] width 42 height 22
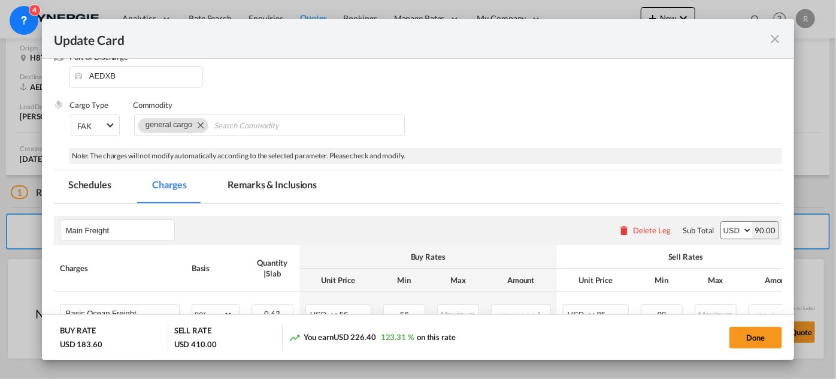
scroll to position [217, 0]
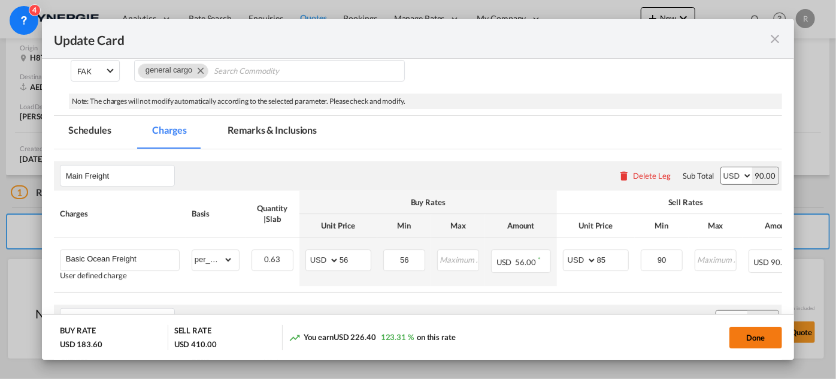
click at [754, 337] on button "Done" at bounding box center [756, 337] width 53 height 22
type input "[DATE]"
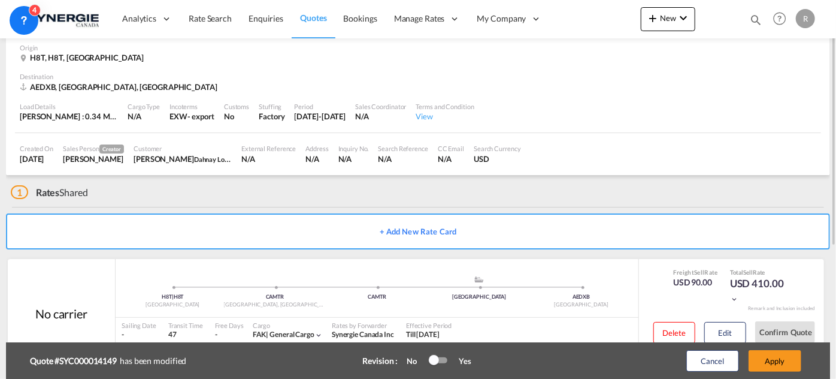
scroll to position [0, 0]
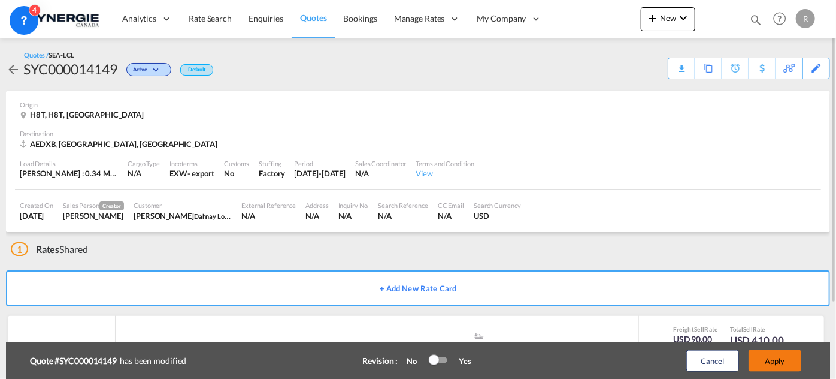
click at [775, 364] on button "Apply" at bounding box center [775, 361] width 53 height 22
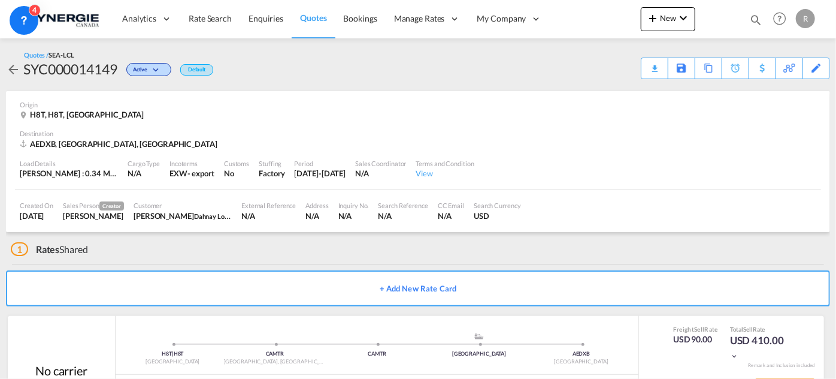
click at [0, 0] on div "Download Quote" at bounding box center [0, 0] width 0 height 0
